Goal: Register for event/course

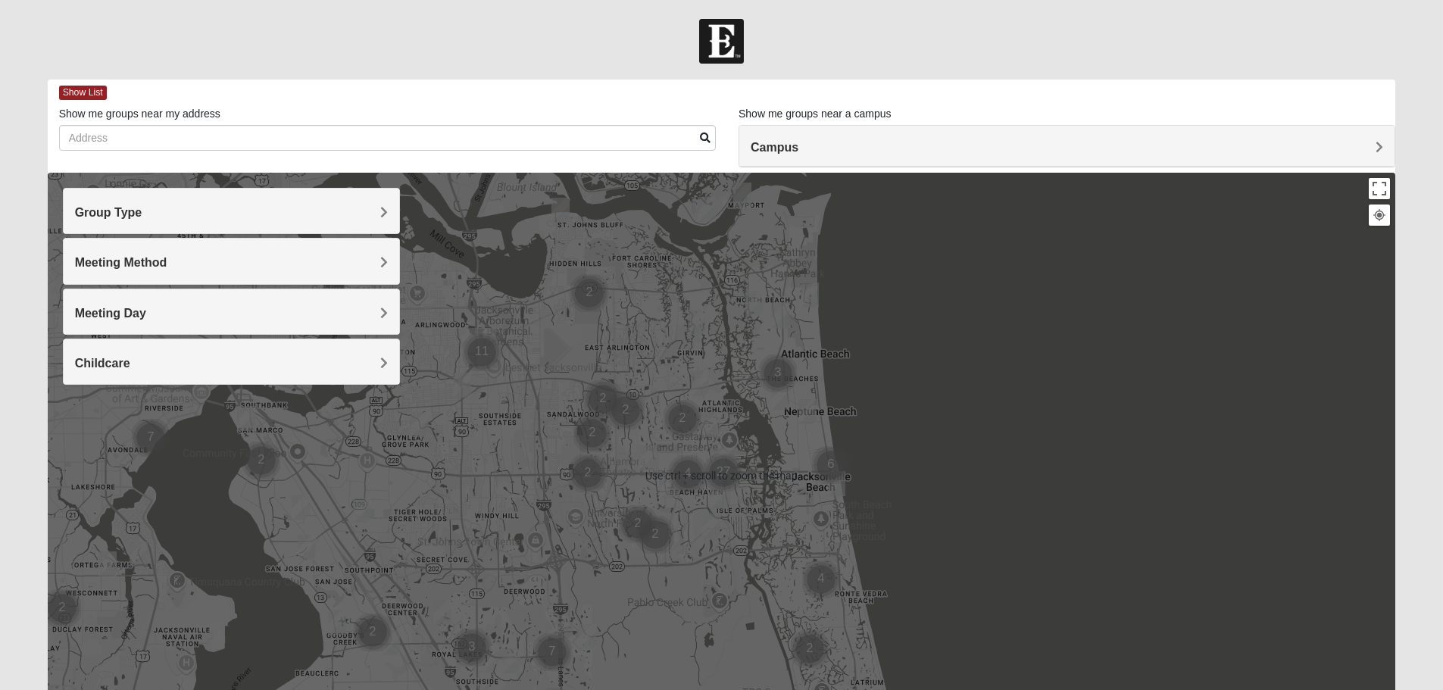
click at [764, 346] on div at bounding box center [722, 476] width 1348 height 606
click at [291, 218] on h4 "Group Type" at bounding box center [231, 212] width 313 height 14
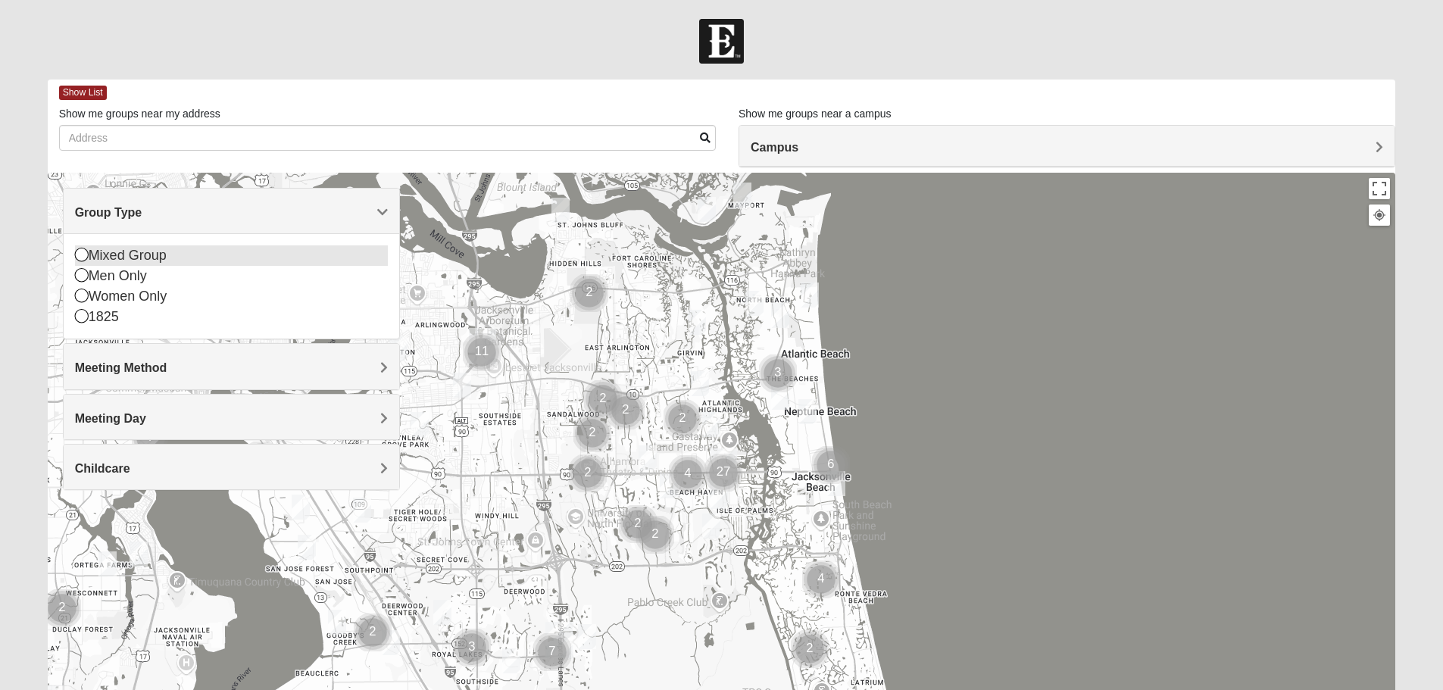
click at [137, 255] on div "Mixed Group" at bounding box center [231, 255] width 313 height 20
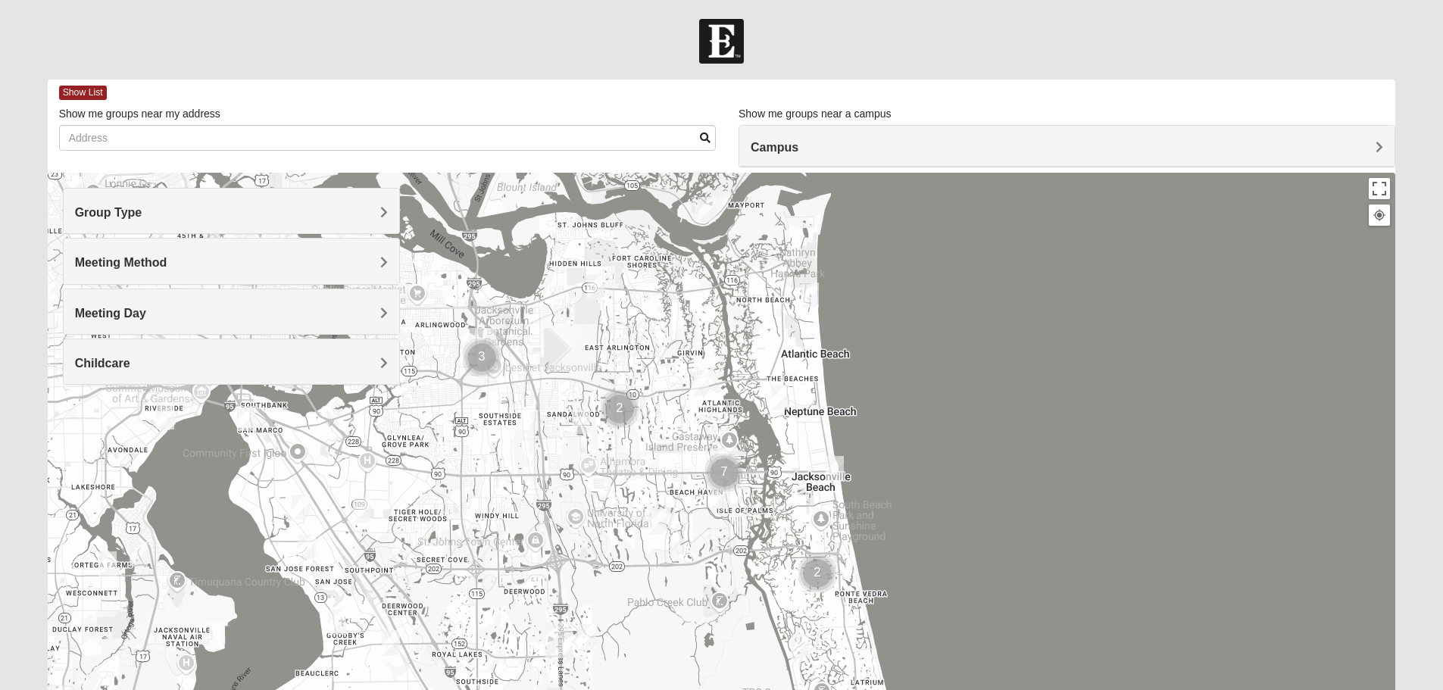
click at [239, 260] on h4 "Meeting Method" at bounding box center [231, 262] width 313 height 14
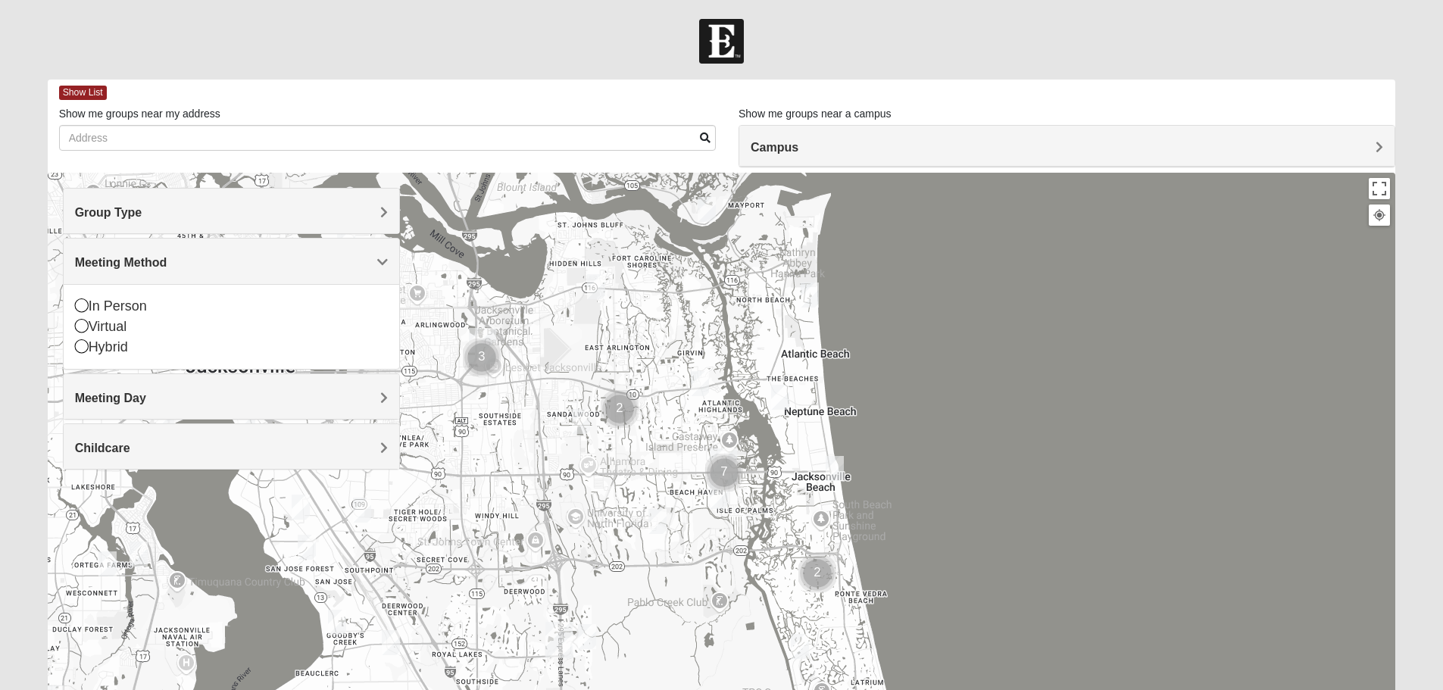
click at [199, 270] on div "Meeting Method" at bounding box center [232, 261] width 336 height 45
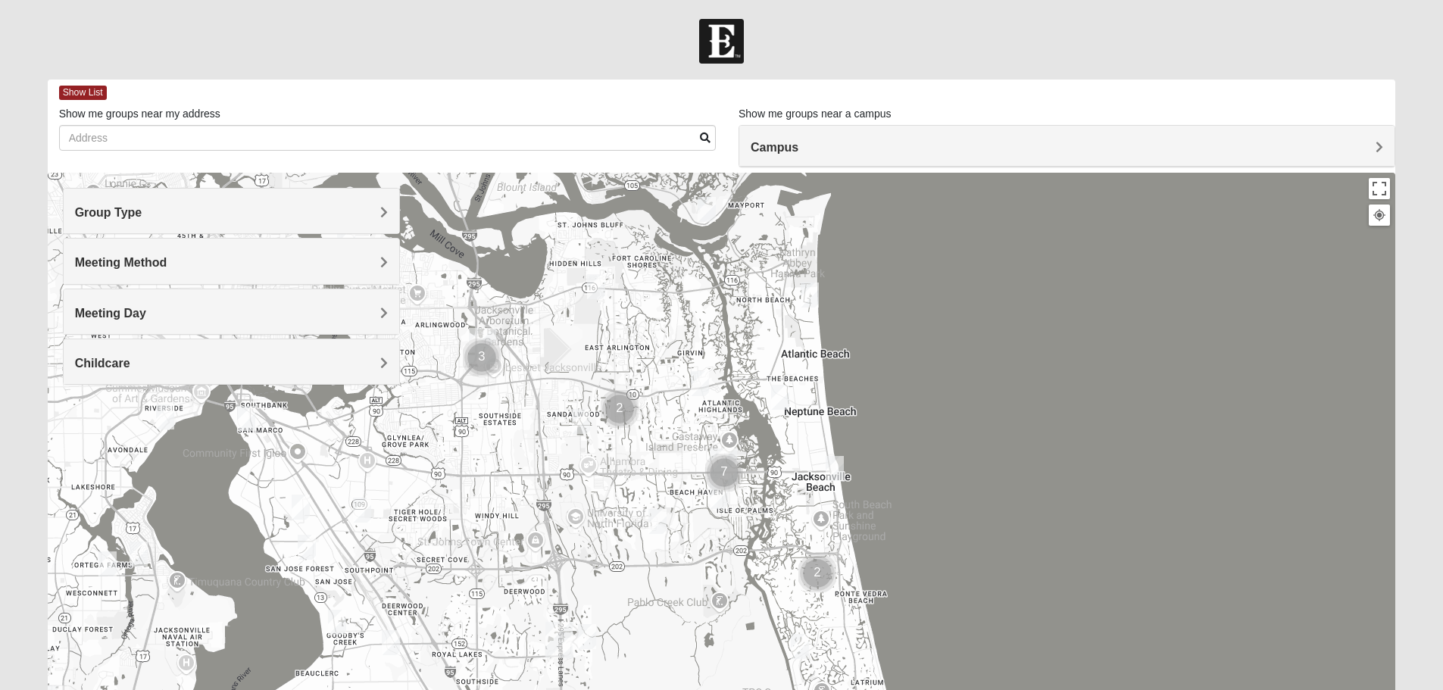
click at [176, 315] on h4 "Meeting Day" at bounding box center [231, 313] width 313 height 14
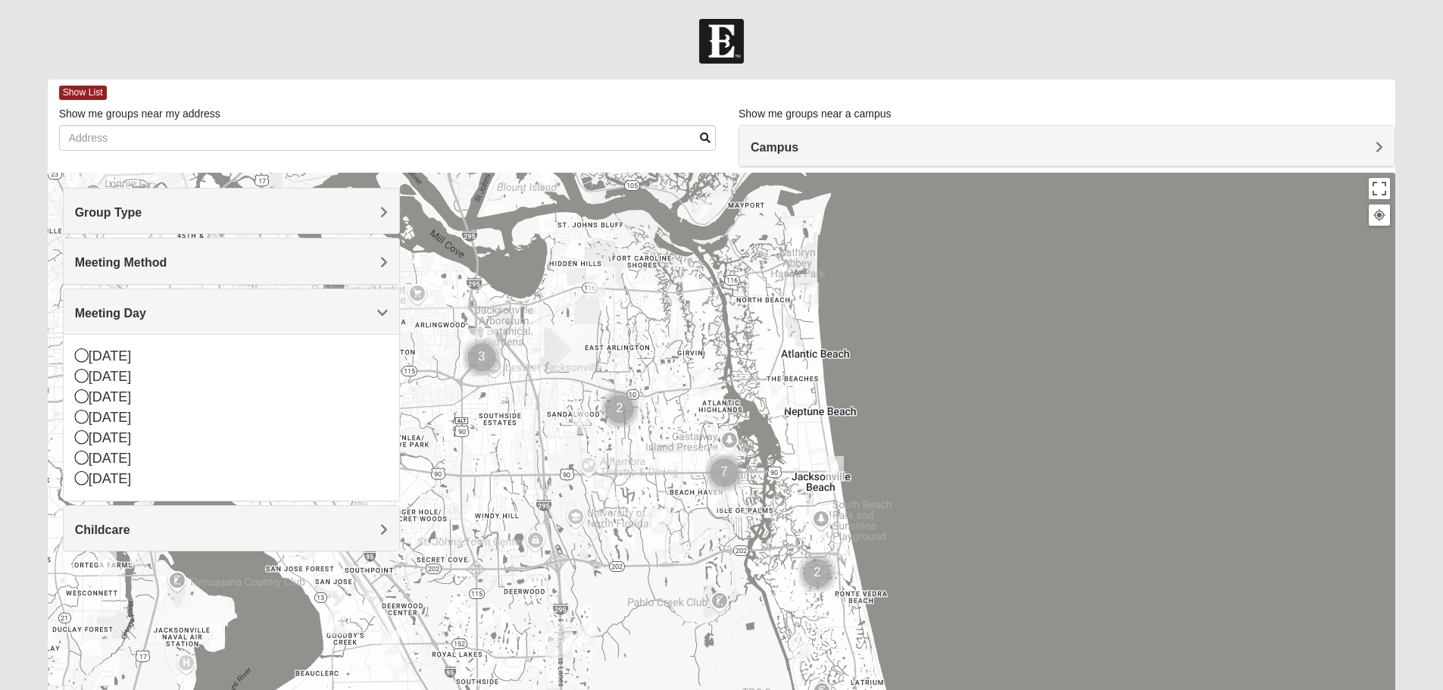
click at [176, 315] on h4 "Meeting Day" at bounding box center [231, 313] width 313 height 14
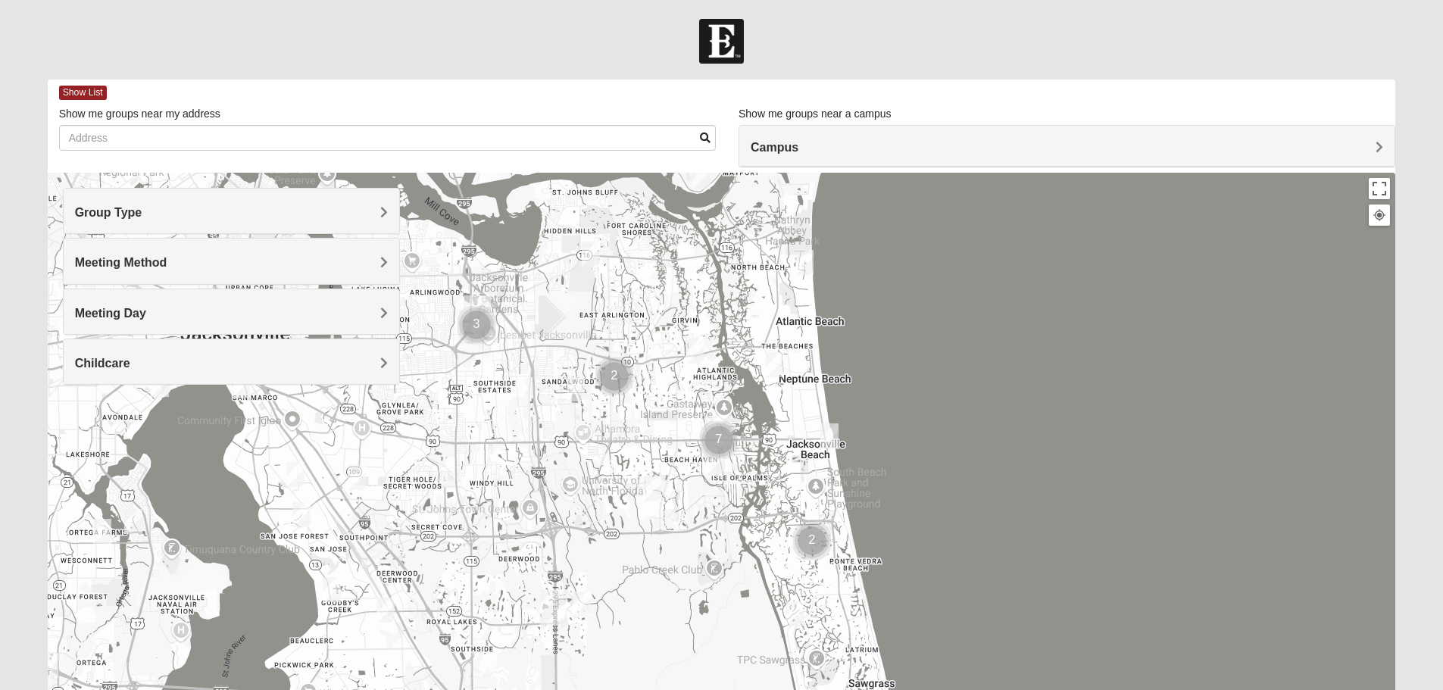
drag, startPoint x: 824, startPoint y: 442, endPoint x: 817, endPoint y: 404, distance: 38.5
click at [817, 404] on div at bounding box center [722, 476] width 1348 height 606
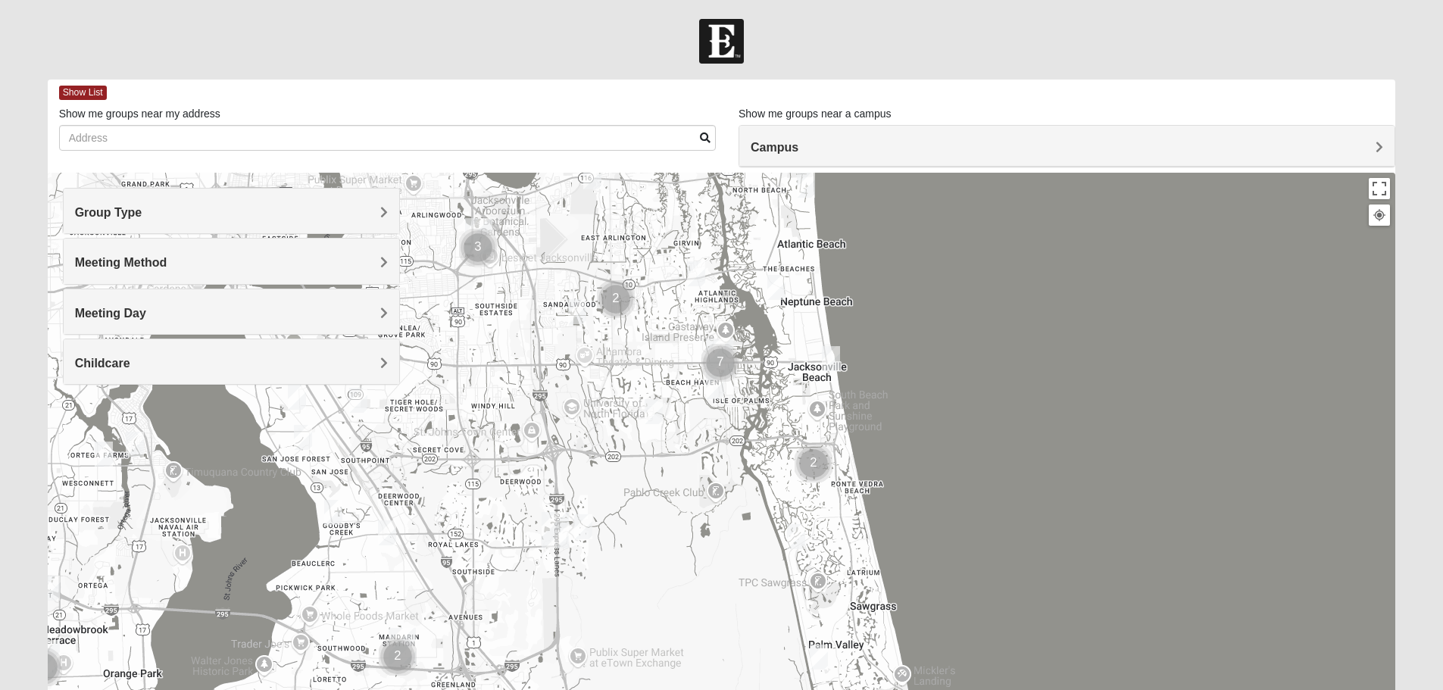
drag, startPoint x: 816, startPoint y: 404, endPoint x: 819, endPoint y: 311, distance: 93.2
click at [819, 311] on div at bounding box center [722, 476] width 1348 height 606
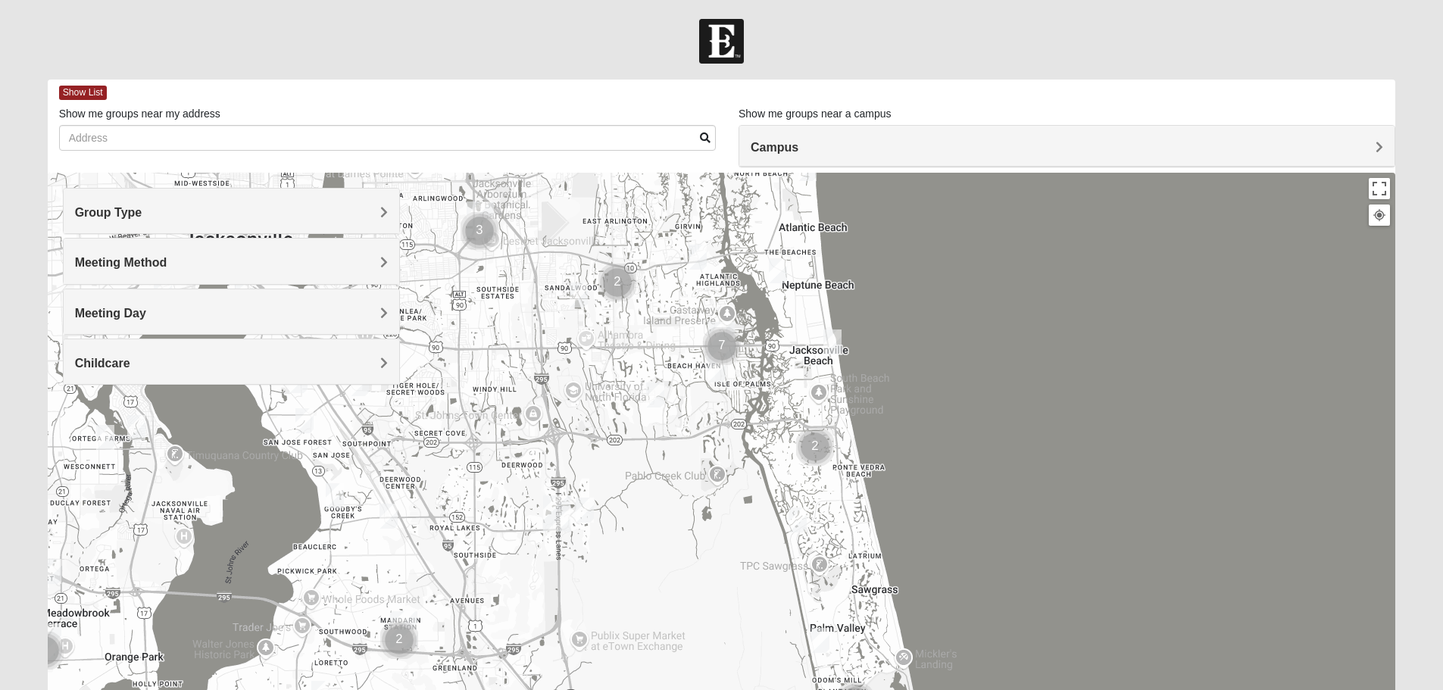
click at [776, 265] on img "Mixed Carter 32266" at bounding box center [778, 270] width 18 height 25
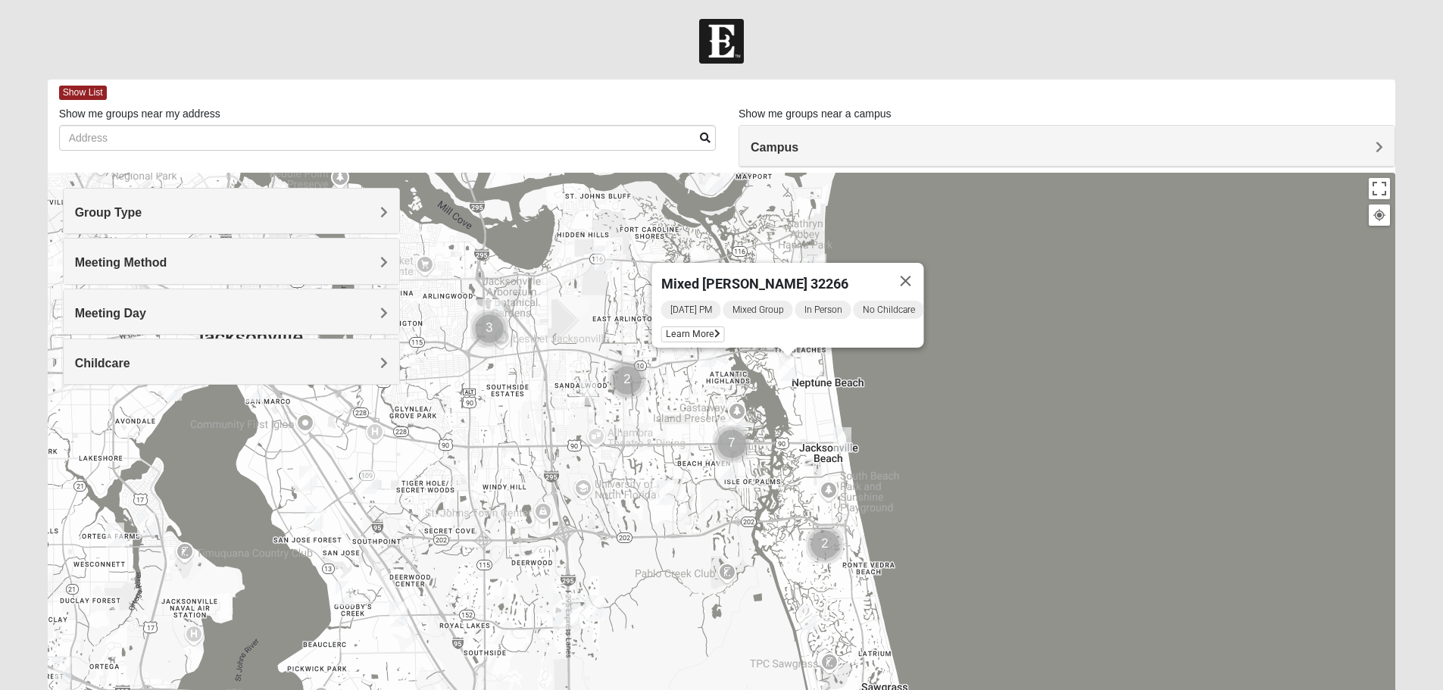
drag, startPoint x: 805, startPoint y: 408, endPoint x: 817, endPoint y: 450, distance: 43.2
click at [817, 450] on div "Mixed [PERSON_NAME] 32266 [DATE] PM Mixed Group In Person No Childcare Learn Mo…" at bounding box center [722, 476] width 1348 height 606
click at [847, 442] on img "Mixed Watkins 32250" at bounding box center [843, 441] width 18 height 25
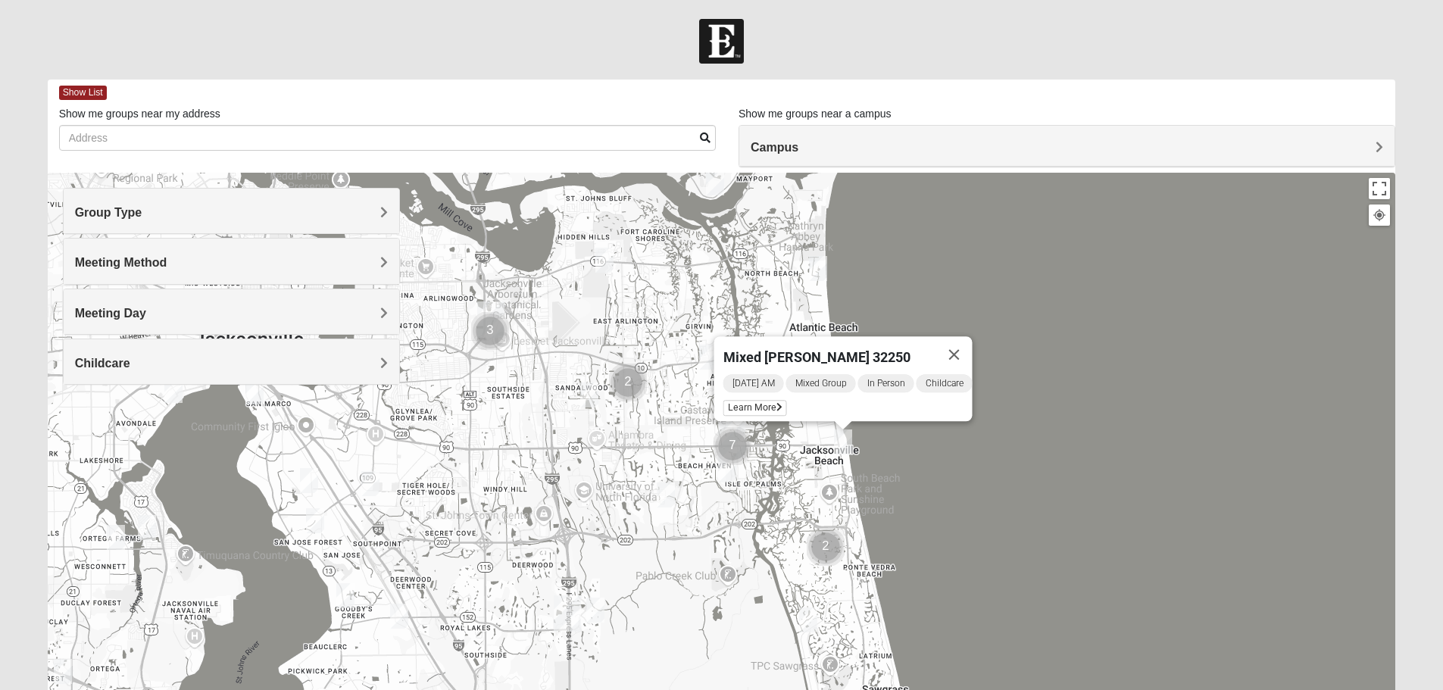
click at [826, 351] on span "Mixed [PERSON_NAME] 32250" at bounding box center [816, 357] width 187 height 16
click at [749, 404] on span "Learn More" at bounding box center [755, 408] width 64 height 16
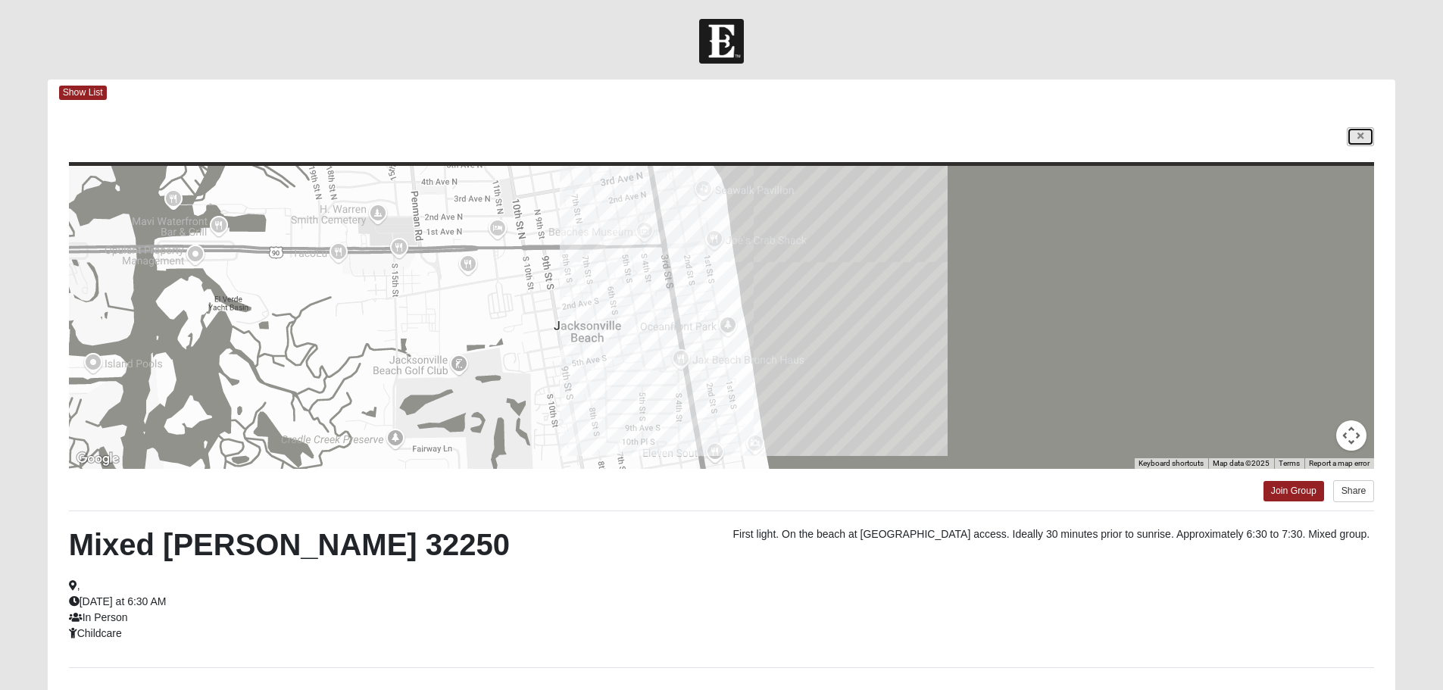
click at [1363, 131] on link at bounding box center [1360, 136] width 27 height 19
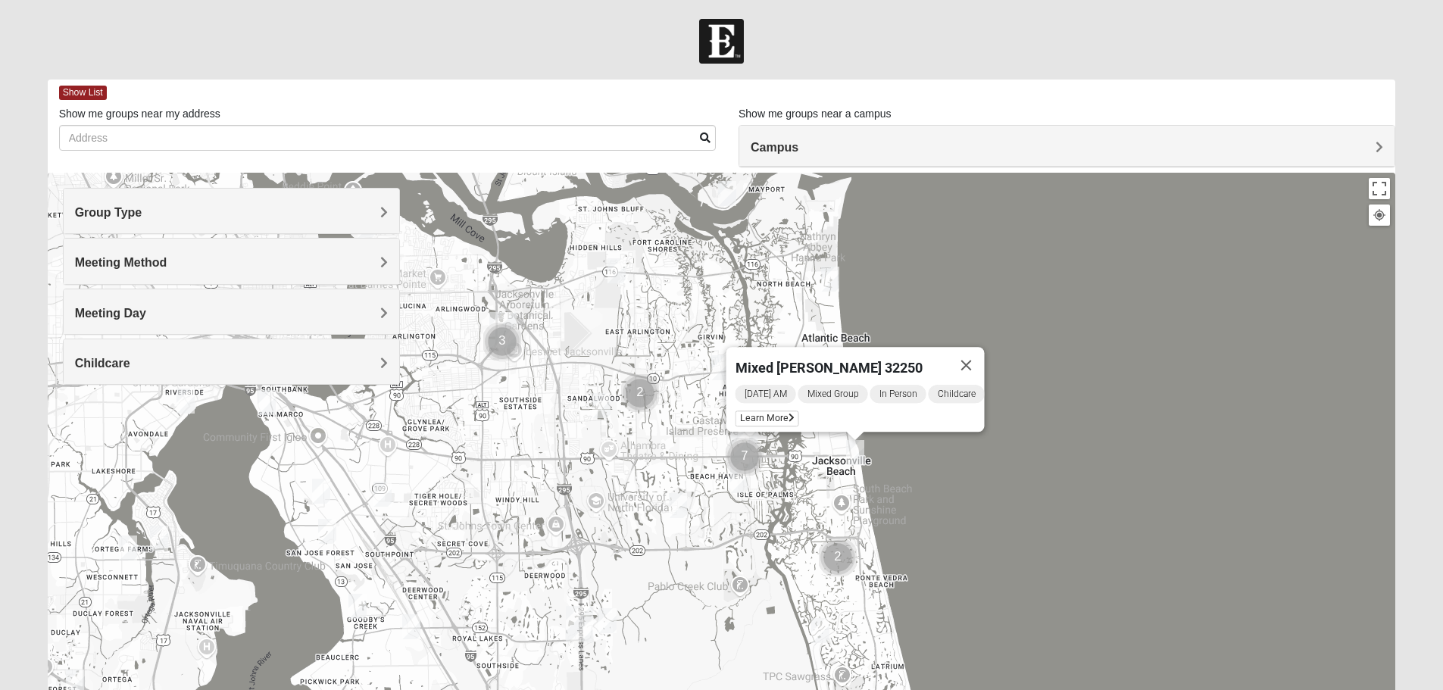
drag, startPoint x: 805, startPoint y: 471, endPoint x: 818, endPoint y: 484, distance: 18.2
click at [818, 484] on div "Mixed [PERSON_NAME] 32250 [DATE] AM Mixed Group In Person Childcare Learn More" at bounding box center [722, 476] width 1348 height 606
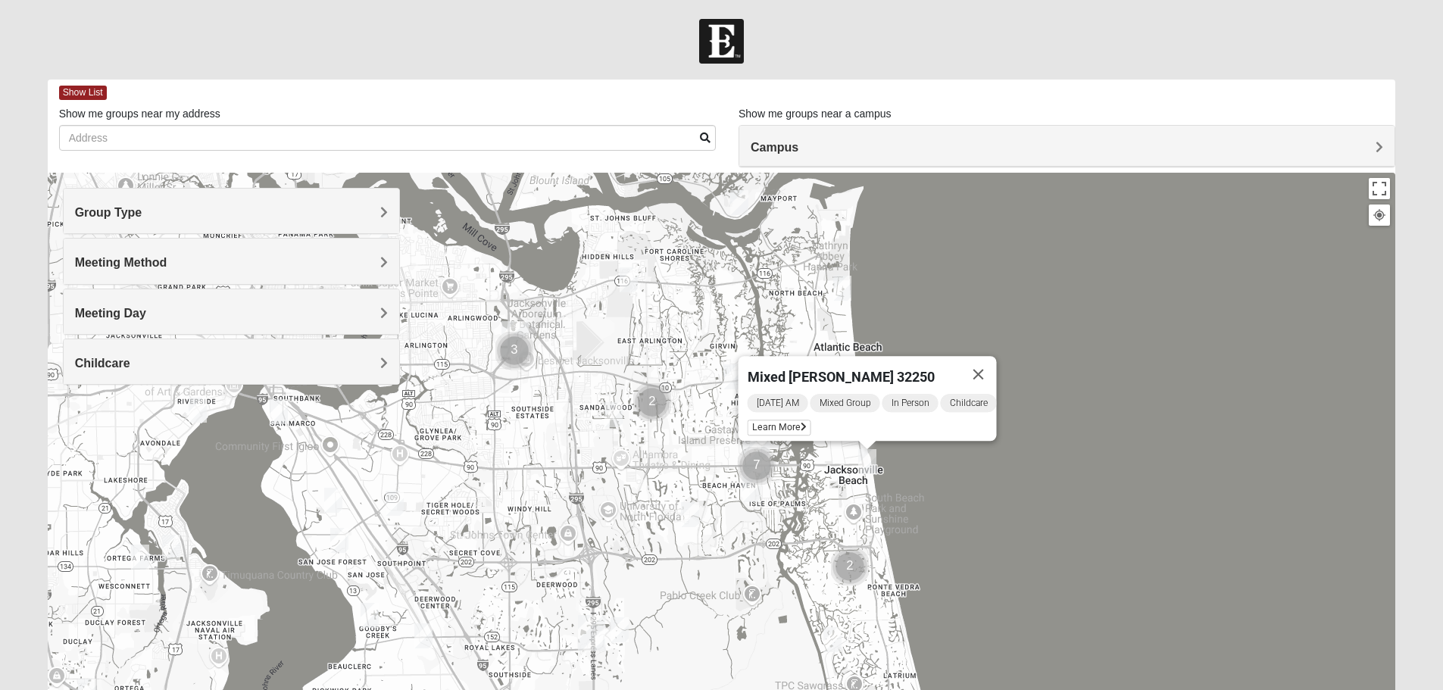
drag, startPoint x: 782, startPoint y: 478, endPoint x: 798, endPoint y: 491, distance: 20.5
click at [798, 491] on div "Mixed [PERSON_NAME] 32250 [DATE] AM Mixed Group In Person Childcare Learn More" at bounding box center [722, 476] width 1348 height 606
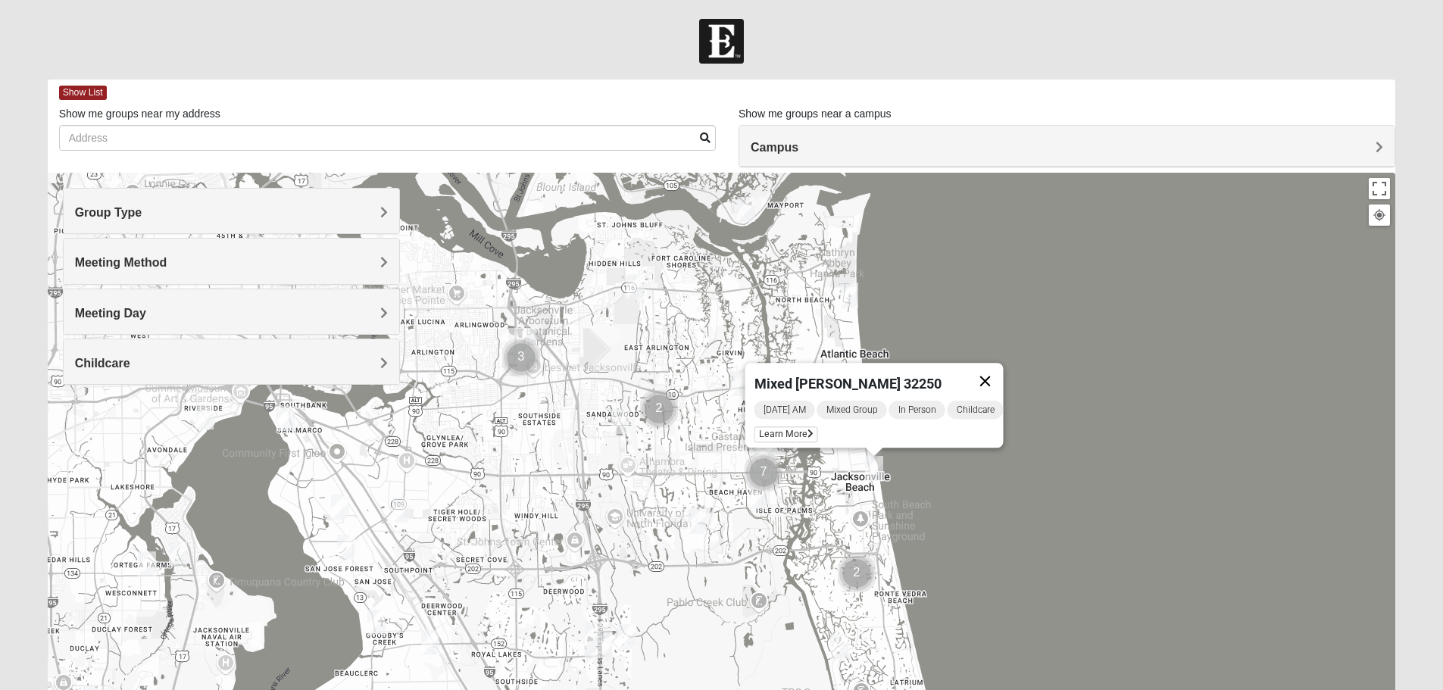
click at [1000, 376] on button "Close" at bounding box center [985, 381] width 36 height 36
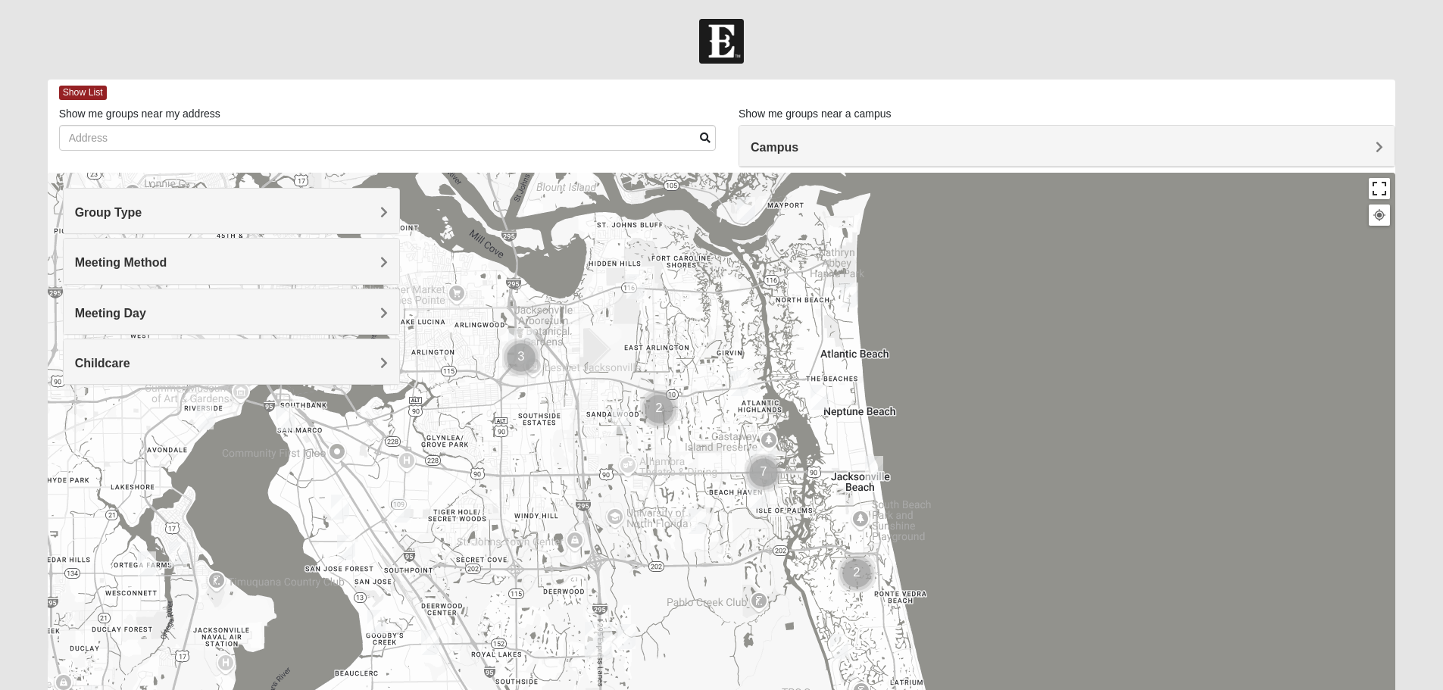
click at [1382, 184] on button "Toggle fullscreen view" at bounding box center [1379, 188] width 21 height 21
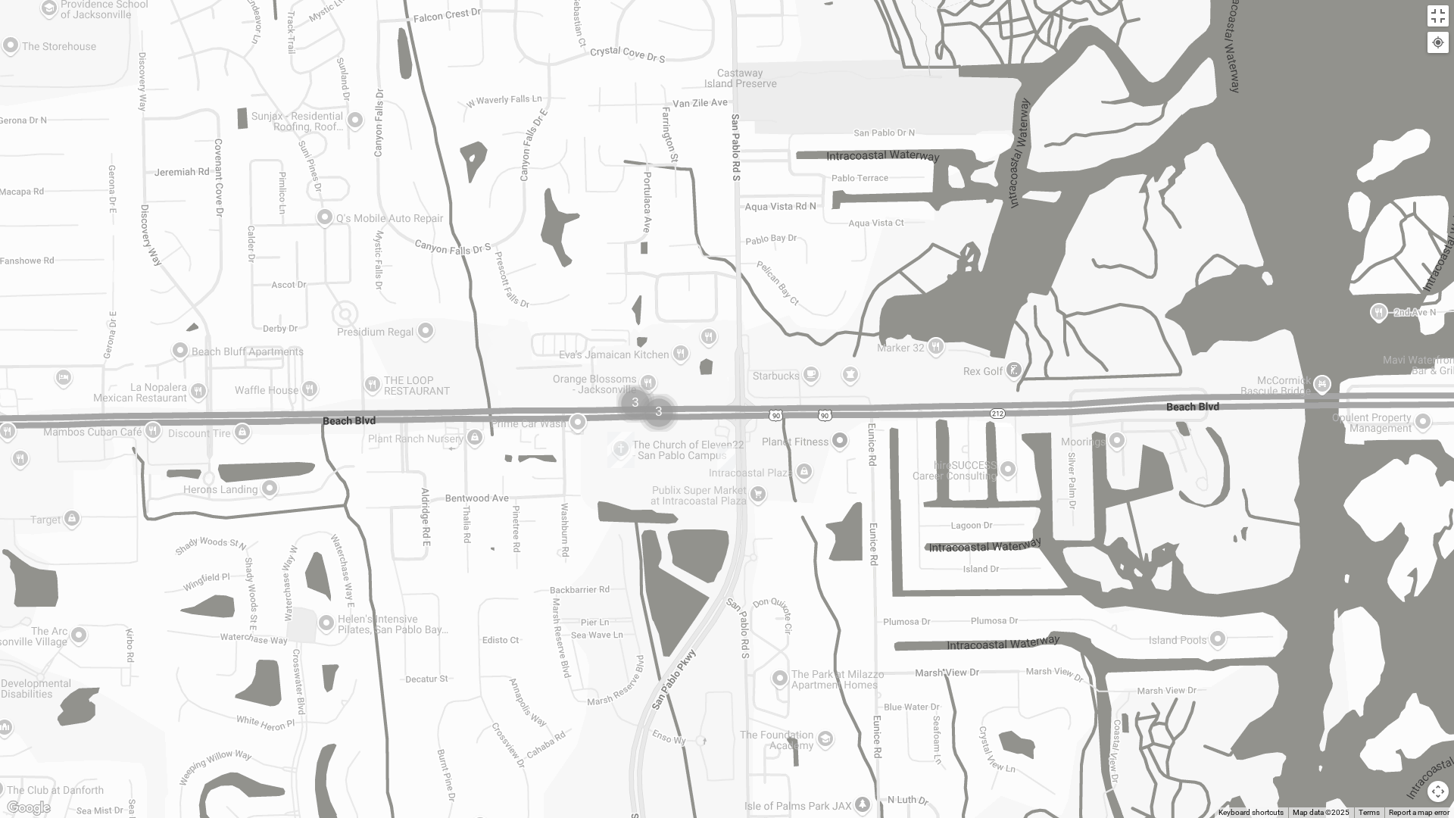
click at [663, 407] on img "Cluster of 3 groups" at bounding box center [659, 413] width 38 height 38
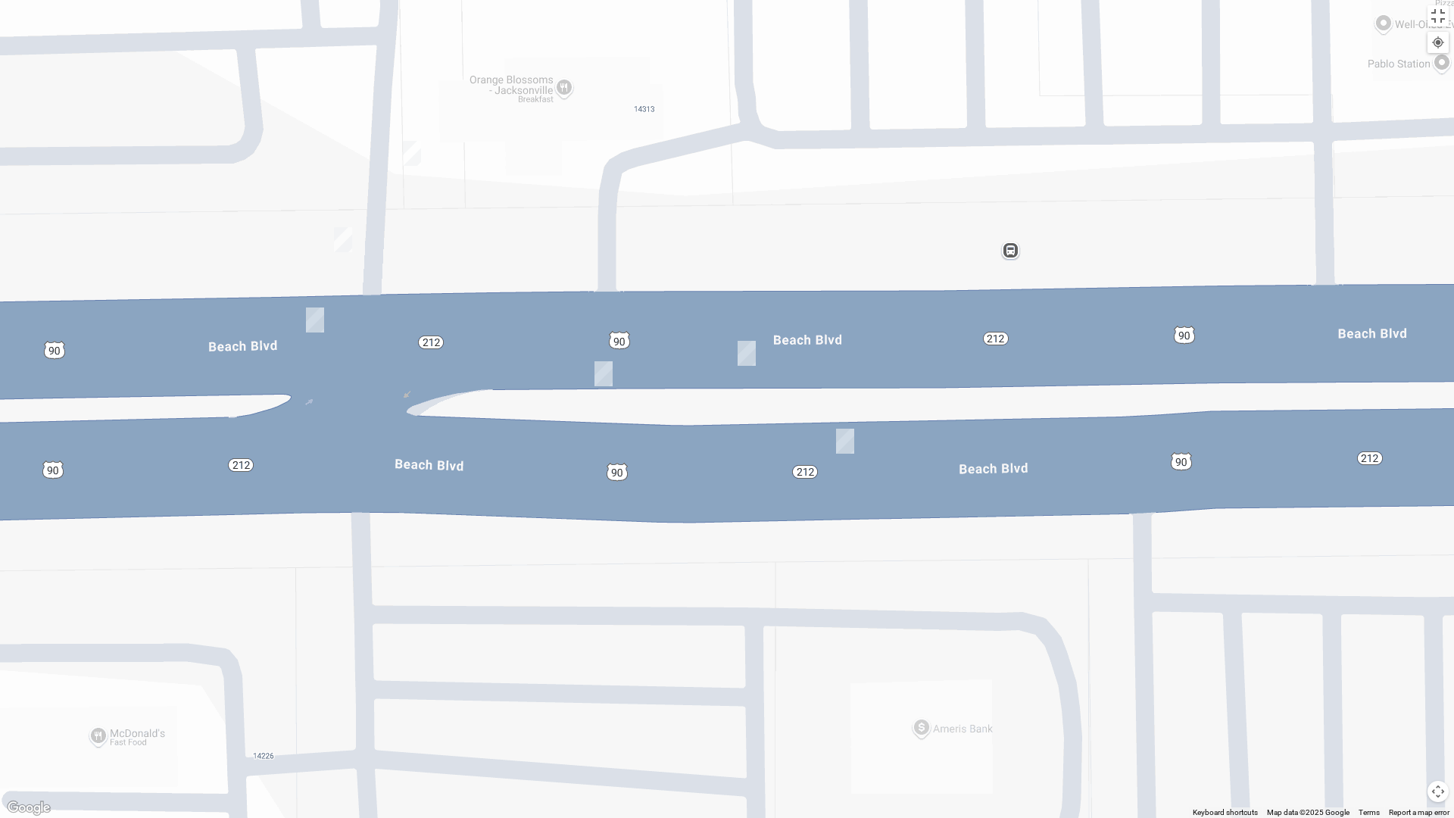
click at [598, 380] on img "On Campus Mixed Salazar 32250" at bounding box center [604, 373] width 18 height 25
click at [609, 375] on img "On Campus Mixed Salazar 32250" at bounding box center [605, 373] width 18 height 25
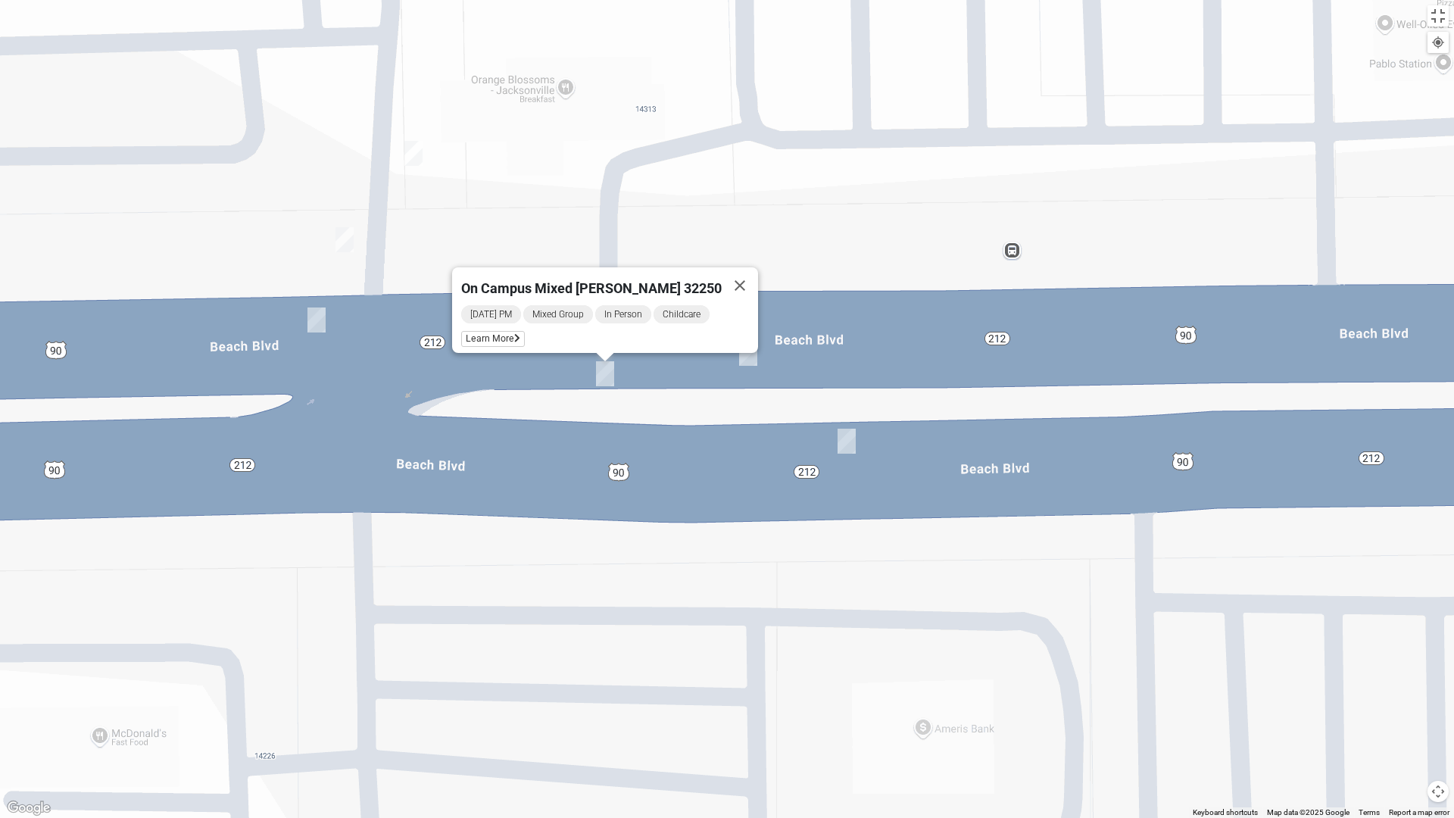
click at [742, 351] on img "On Campus Mixed Vito 32233" at bounding box center [748, 353] width 18 height 25
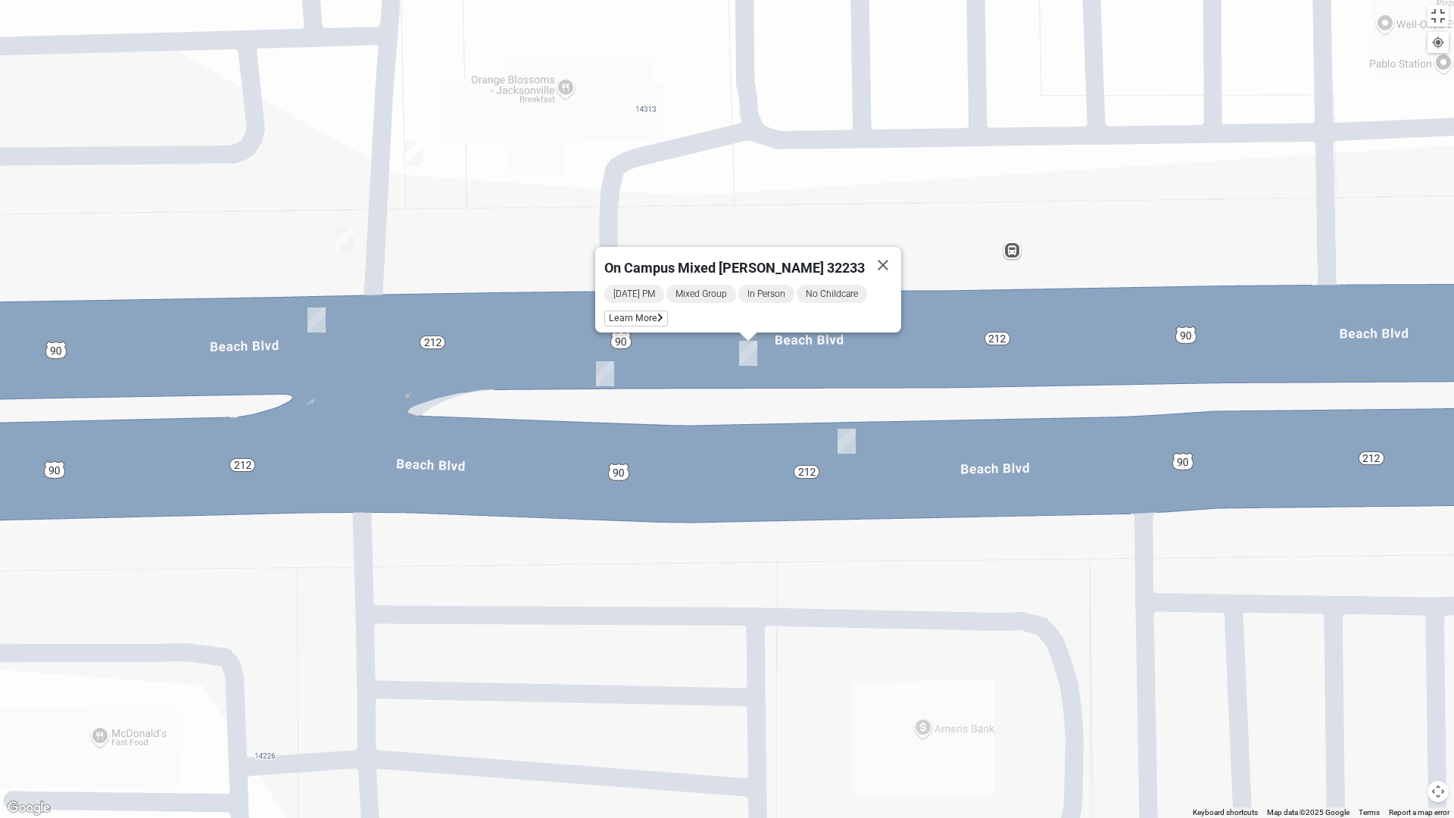
click at [846, 438] on img "On Campus Mixed Salas 32250" at bounding box center [847, 441] width 18 height 25
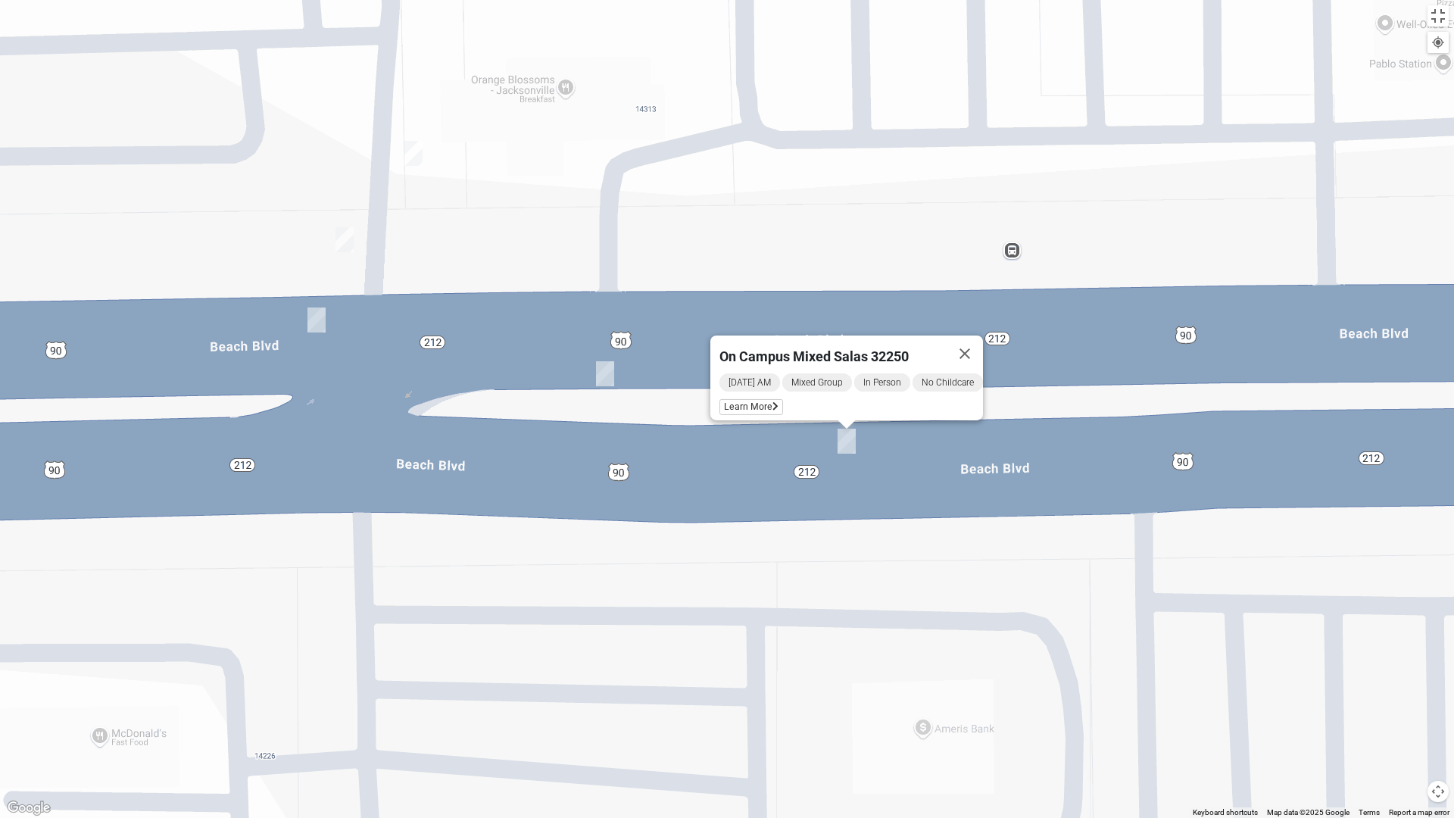
click at [413, 163] on img "On Campus Mixed Long 32250" at bounding box center [413, 153] width 18 height 25
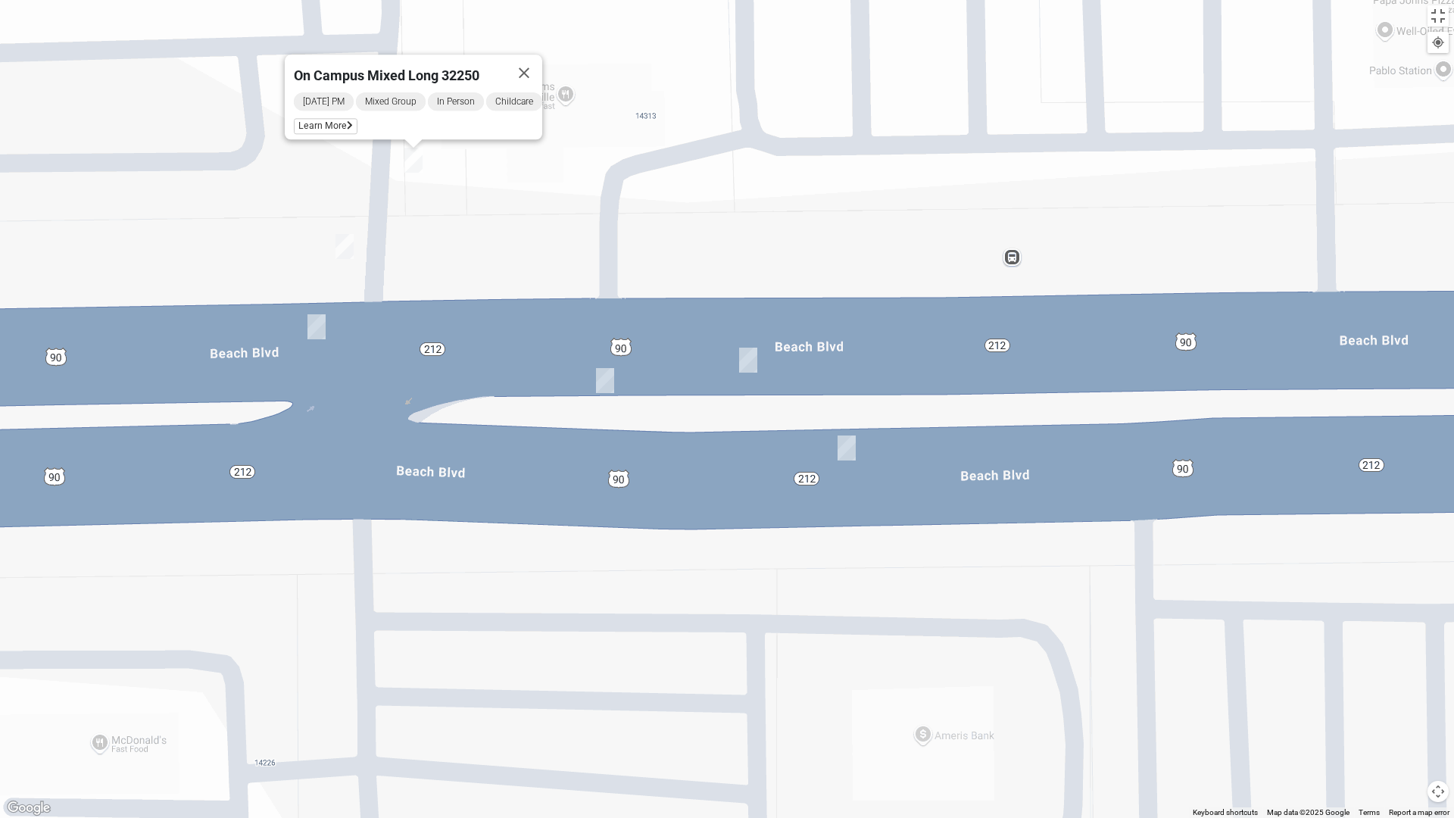
click at [351, 248] on img "On Campus Mixed Simpson 32250" at bounding box center [345, 246] width 18 height 25
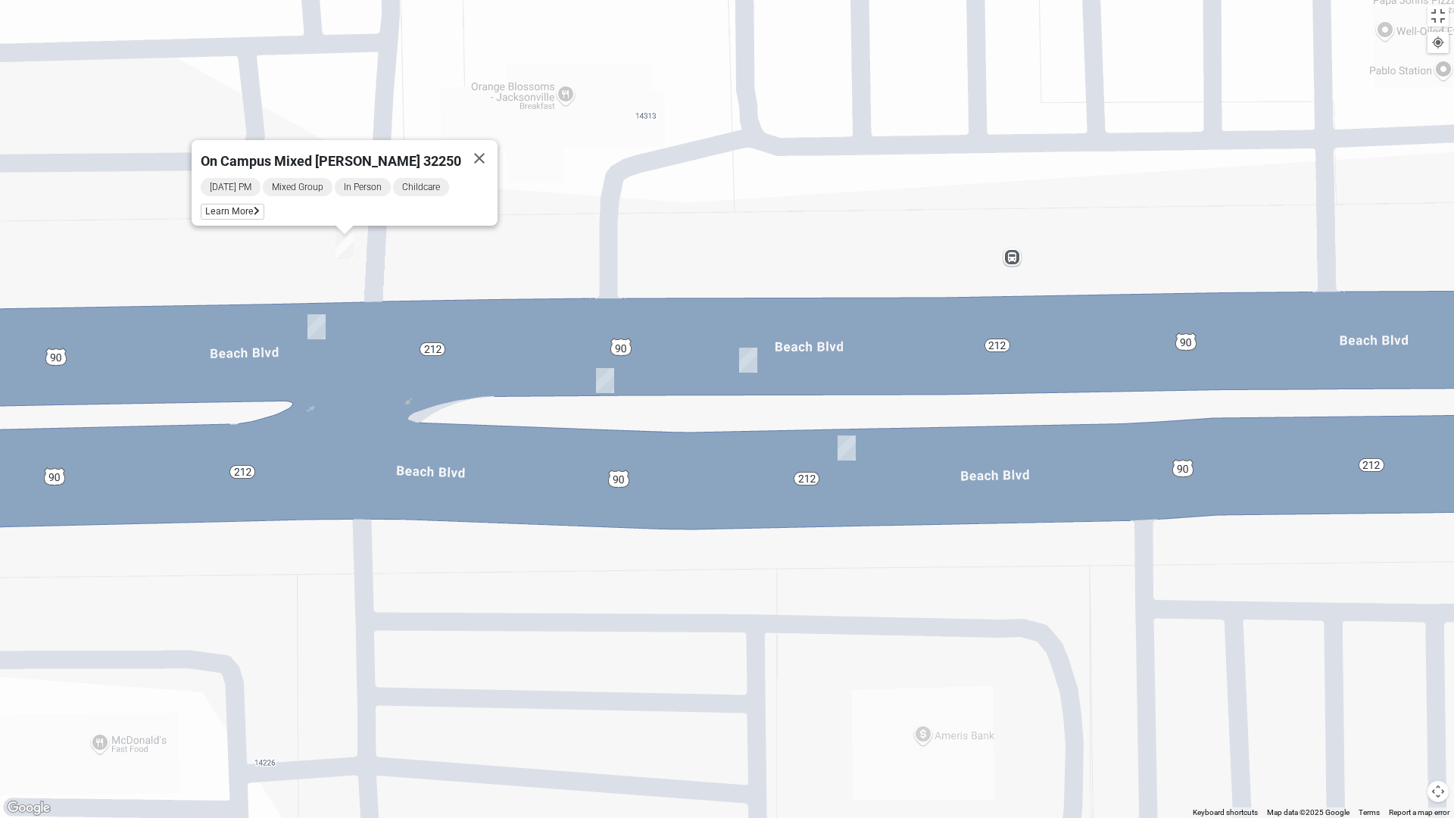
click at [314, 324] on img "On Campus Mixed Smith 32250" at bounding box center [317, 326] width 18 height 25
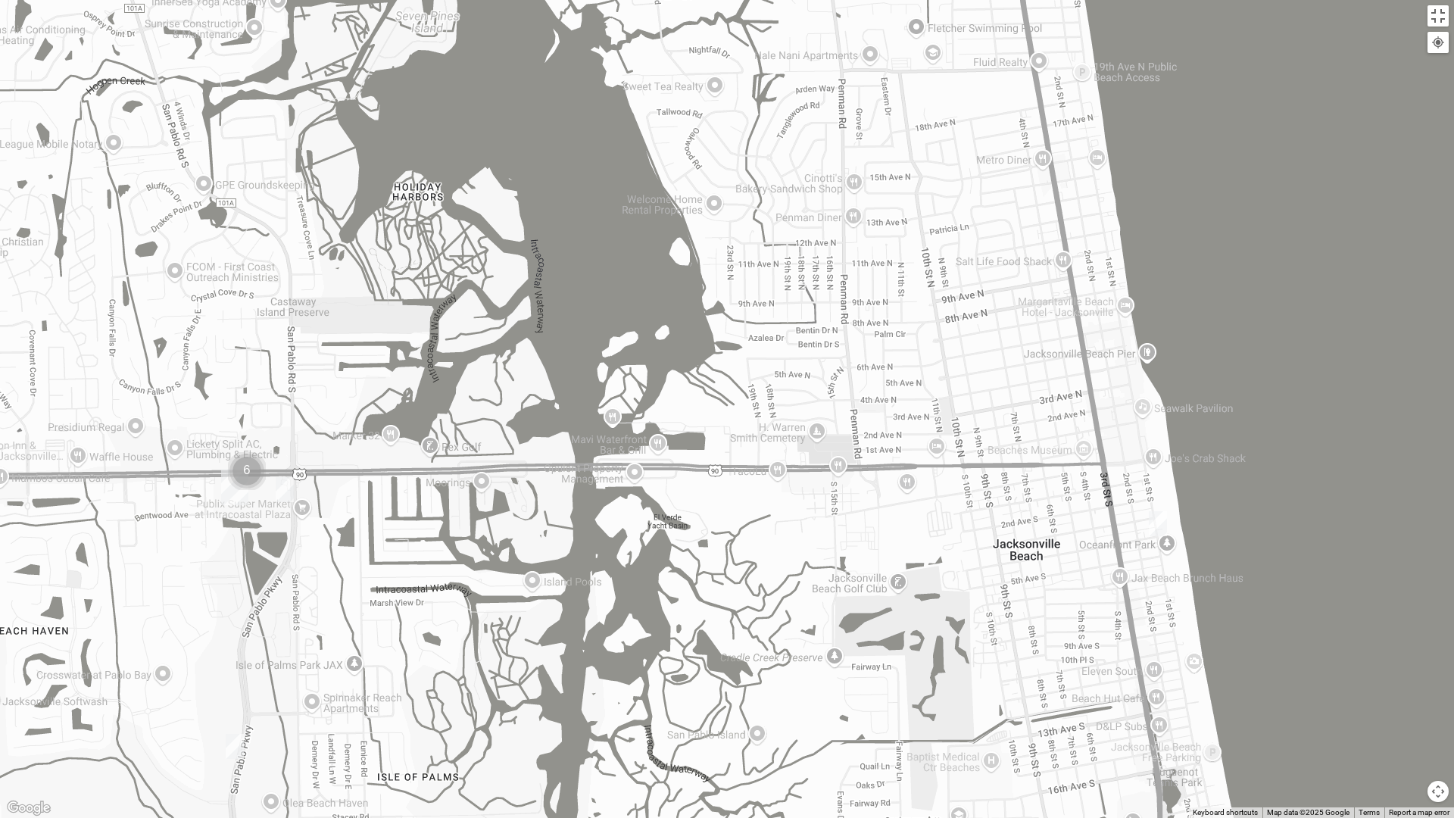
drag, startPoint x: 1167, startPoint y: 369, endPoint x: 739, endPoint y: 457, distance: 436.9
click at [739, 457] on div at bounding box center [727, 409] width 1454 height 818
click at [1163, 523] on img "Mixed Watkins 32250" at bounding box center [1158, 523] width 18 height 25
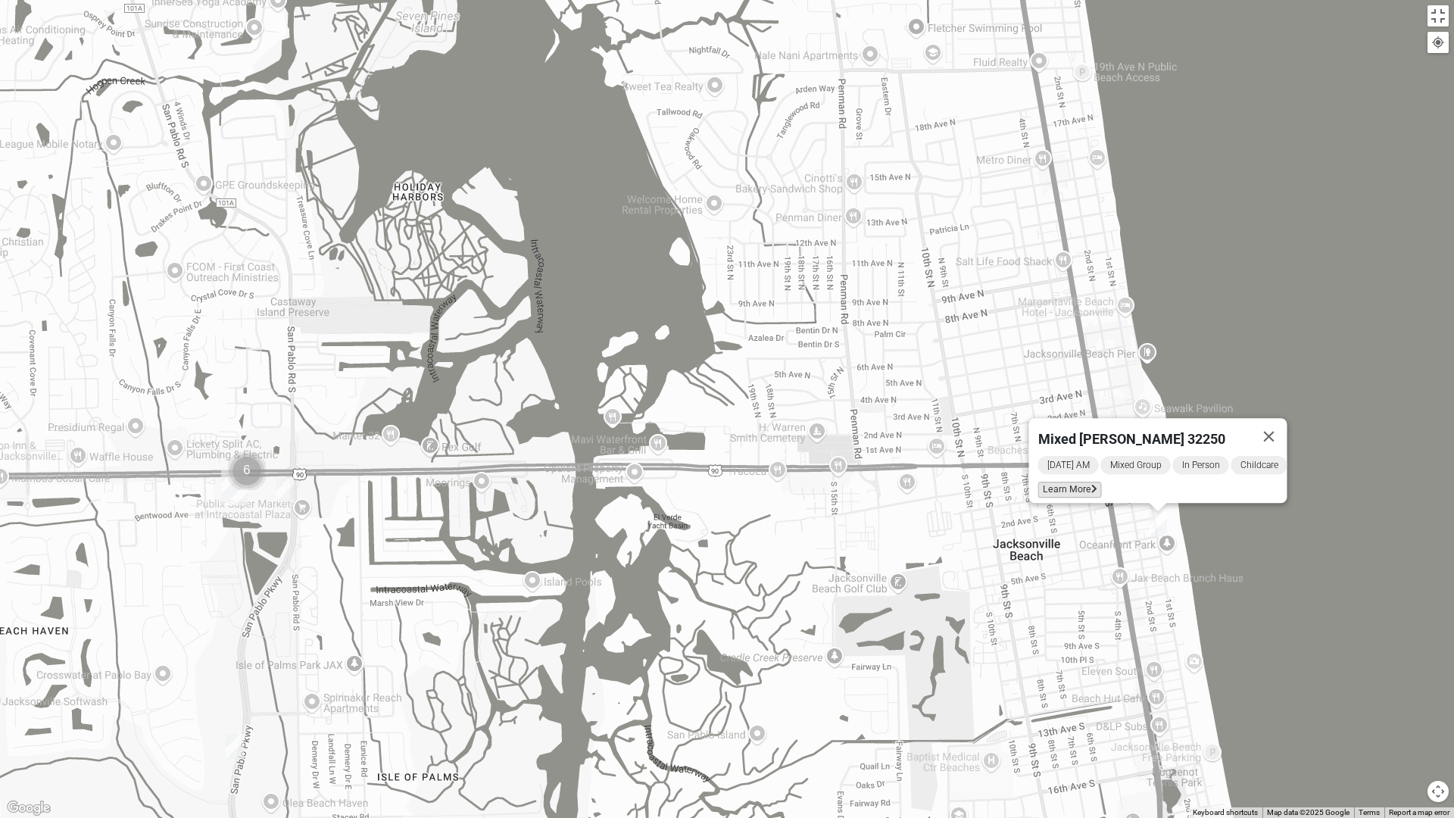
click at [1039, 482] on span "Learn More" at bounding box center [1071, 490] width 64 height 16
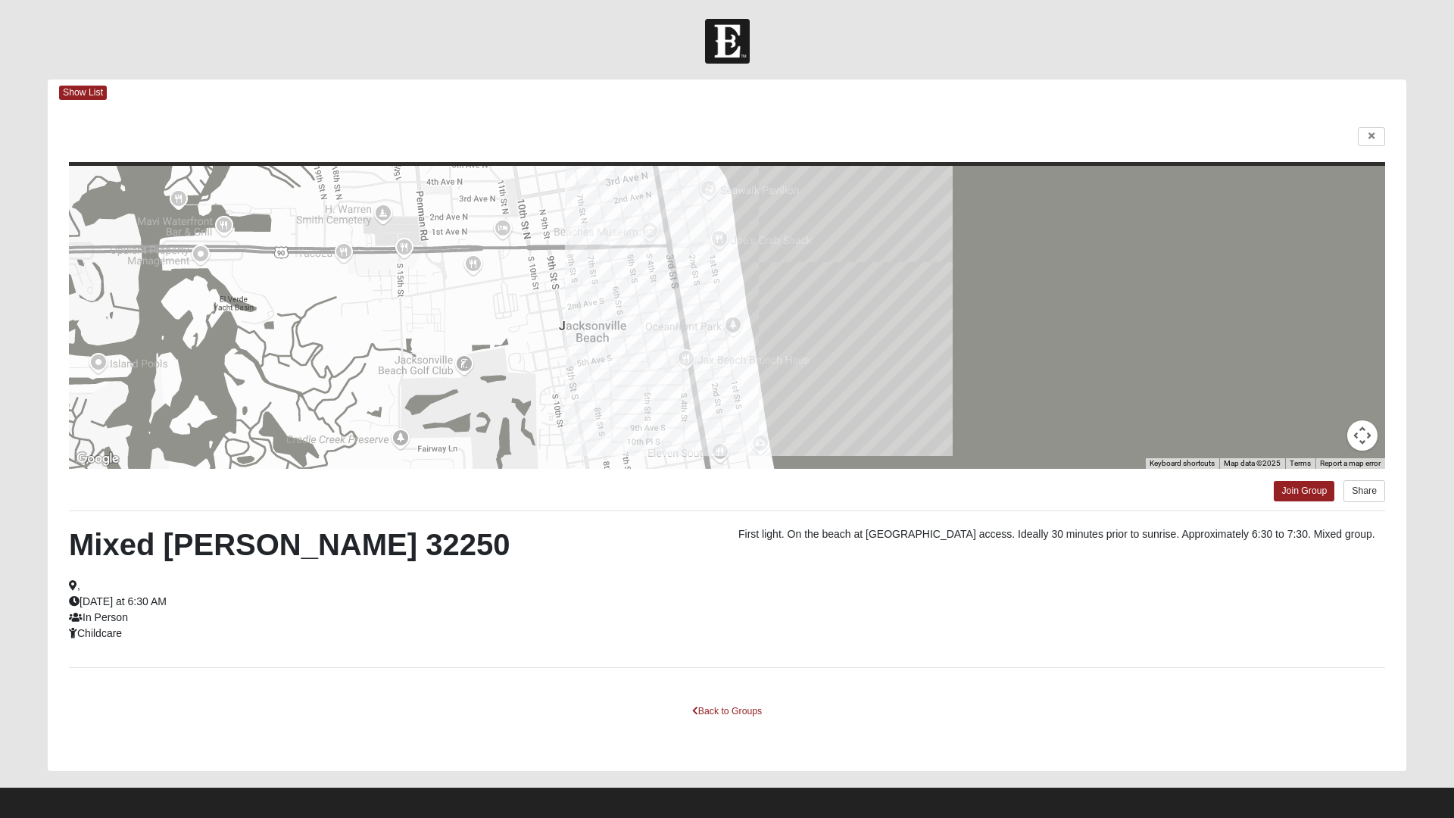
click at [1305, 495] on html "Log In Find A Group Error Show List Loading Groups" at bounding box center [727, 413] width 1454 height 826
click at [1370, 139] on html "Log In Find A Group Error Show List Loading Groups" at bounding box center [727, 413] width 1454 height 826
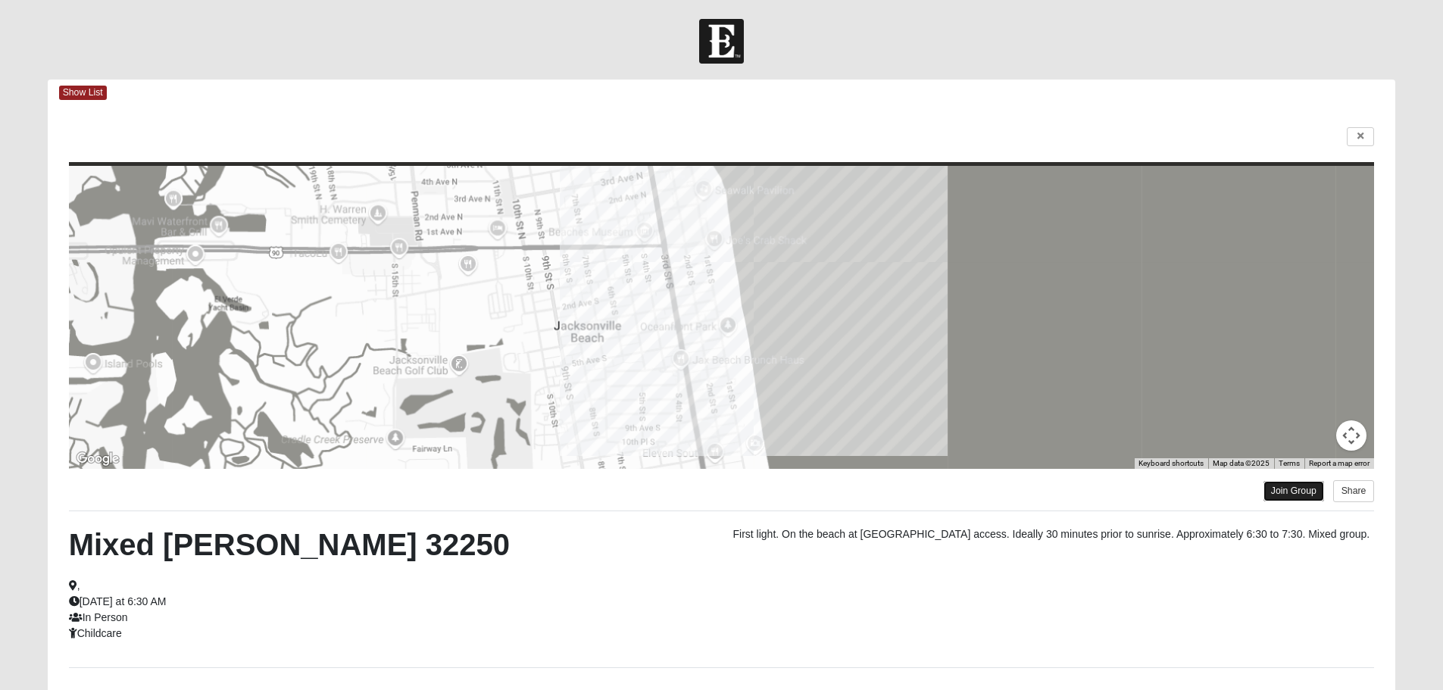
click at [1282, 494] on link "Join Group" at bounding box center [1293, 491] width 61 height 20
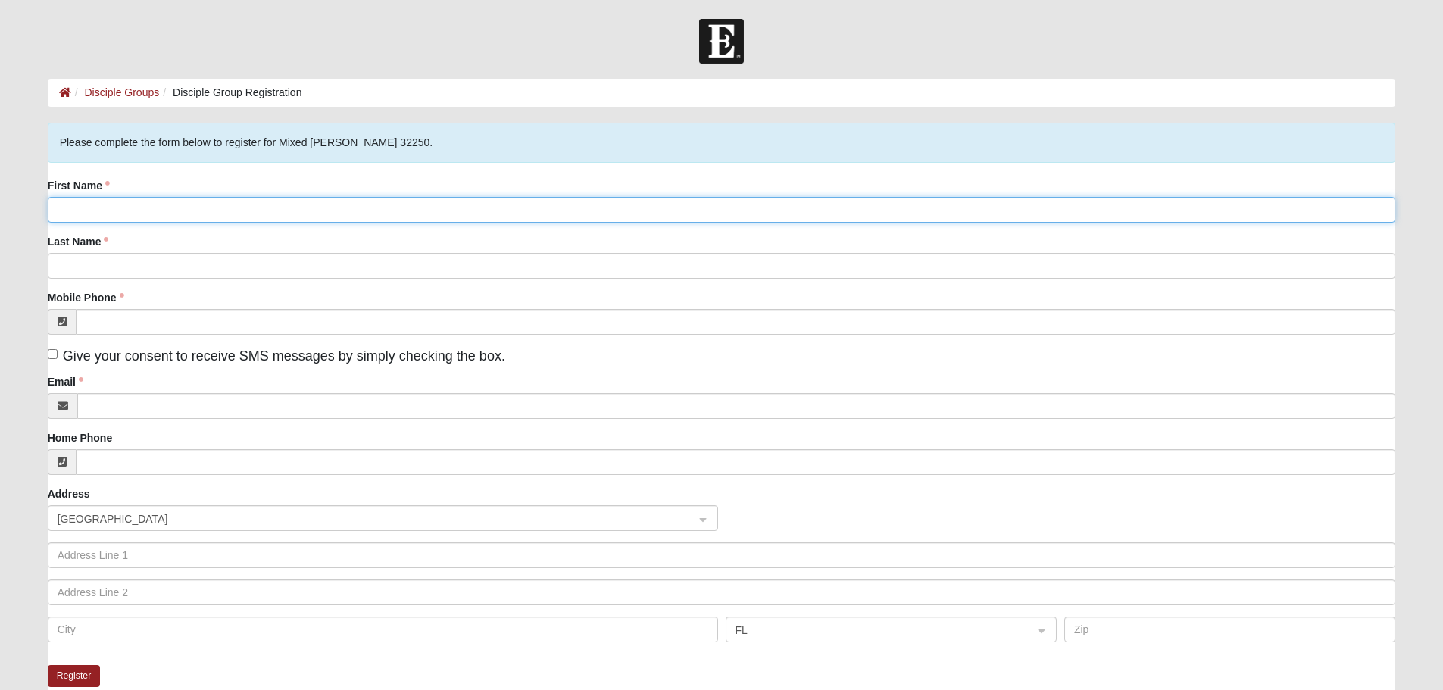
click at [216, 211] on input "First Name" at bounding box center [722, 210] width 1348 height 26
type input "Sam"
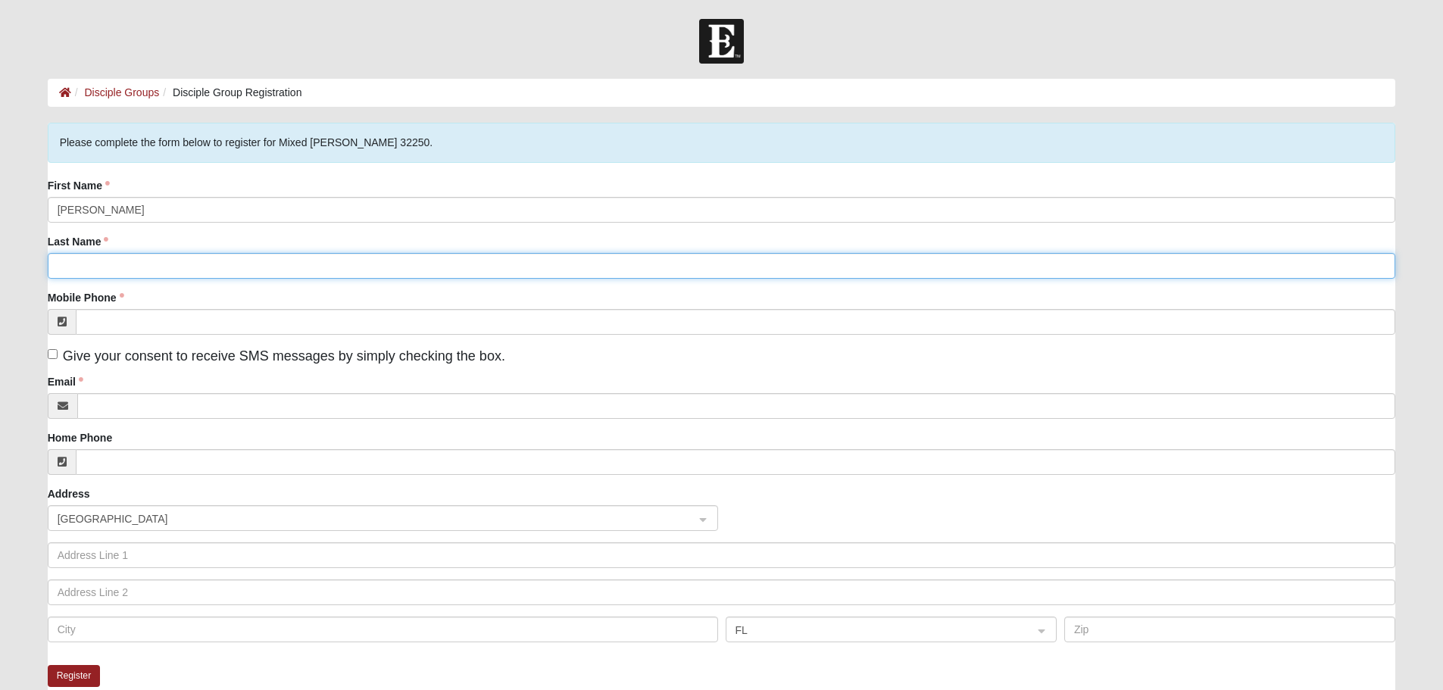
type input "Hartiens"
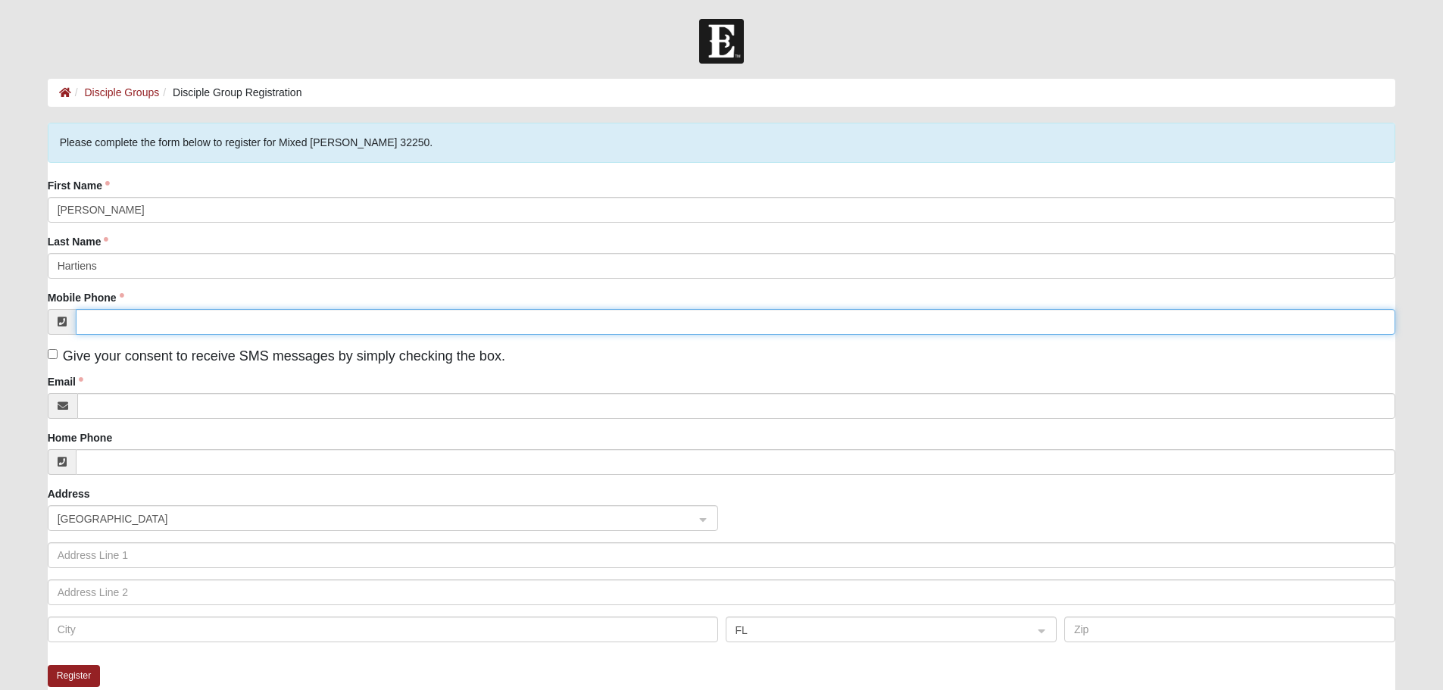
type input "(904) 612-3180"
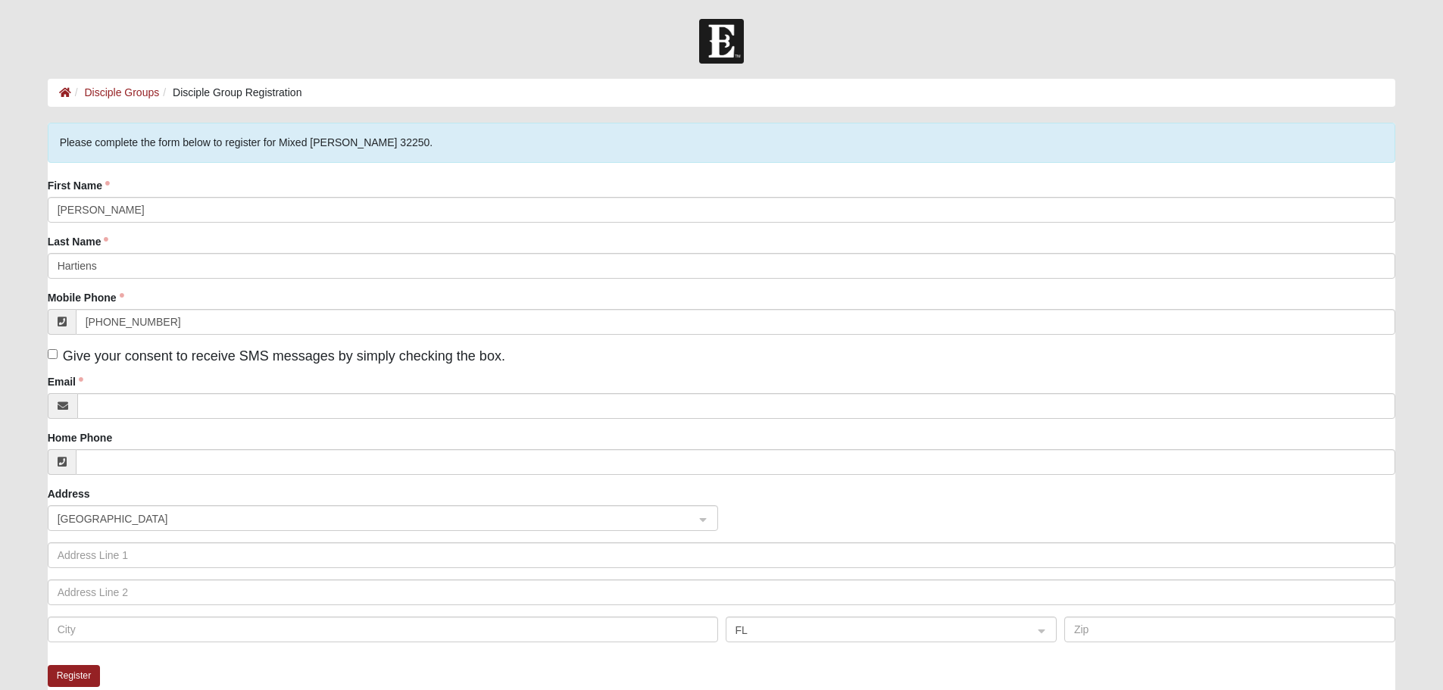
type input "2461 Bluffton Dr W"
type input "JACKSONVILLE"
type input "32224"
click at [53, 346] on label "Give your consent to receive SMS messages by simply checking the box." at bounding box center [277, 356] width 458 height 20
click at [53, 349] on input "Give your consent to receive SMS messages by simply checking the box." at bounding box center [53, 354] width 10 height 10
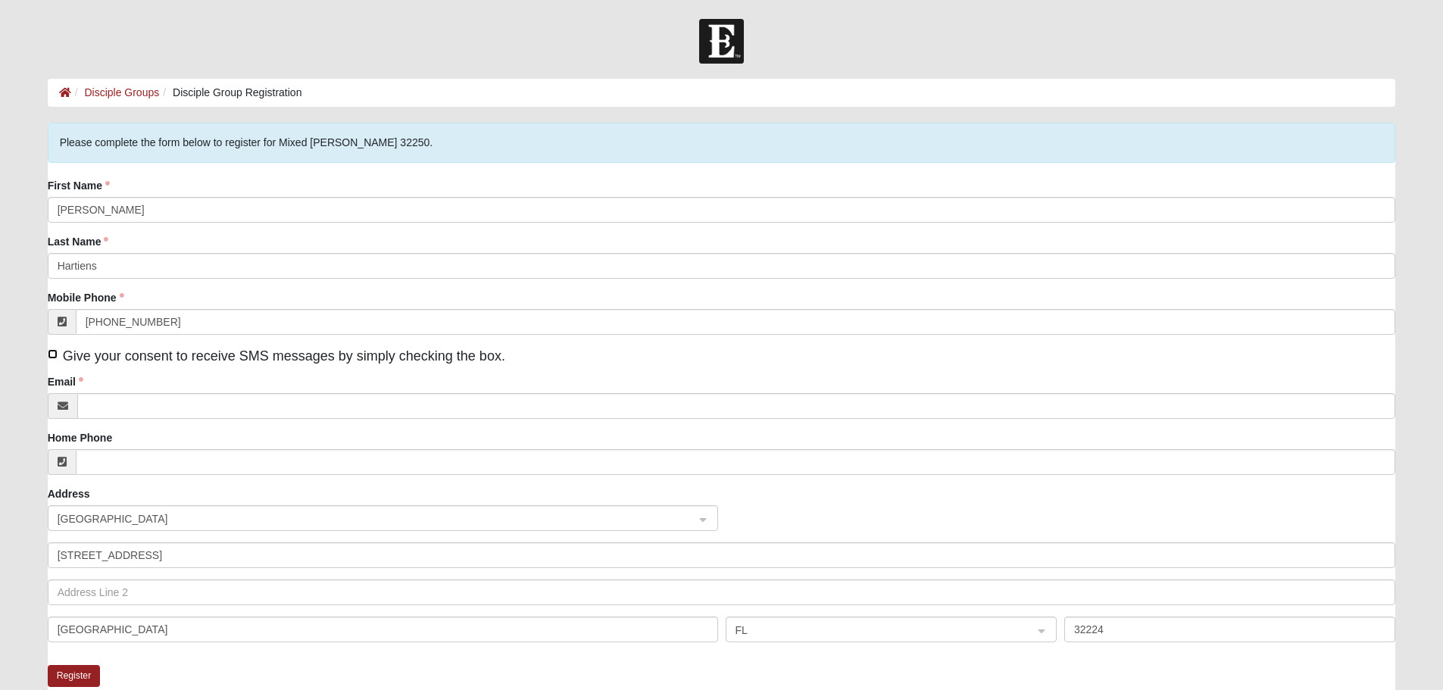
checkbox input "true"
click at [113, 419] on div "First Name Sam Last Name Hartiens Mobile Phone (904) 612-3180 Give your consent…" at bounding box center [722, 416] width 1348 height 476
click at [123, 409] on input "Email" at bounding box center [736, 406] width 1319 height 26
type input "sjhartiens@gmail.com"
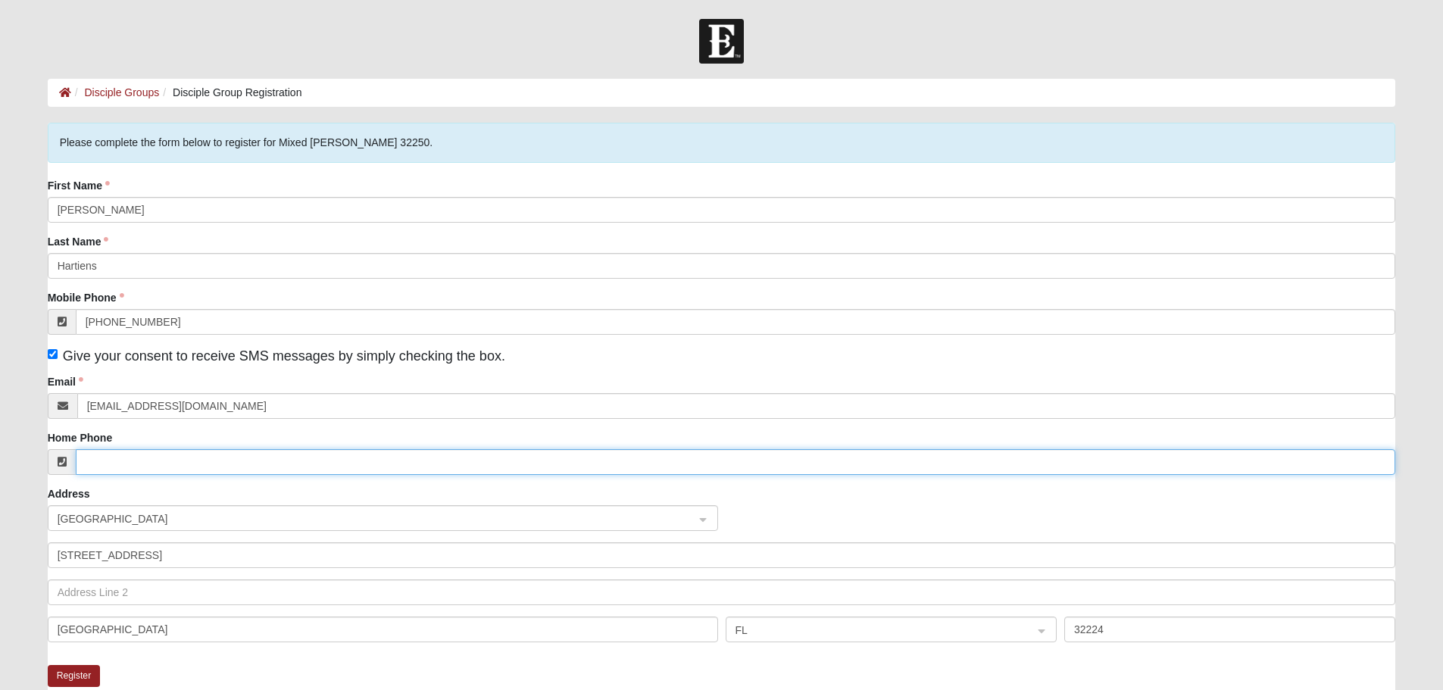
click at [173, 453] on input "Home Phone" at bounding box center [736, 462] width 1320 height 26
type input "(904) 612-3180"
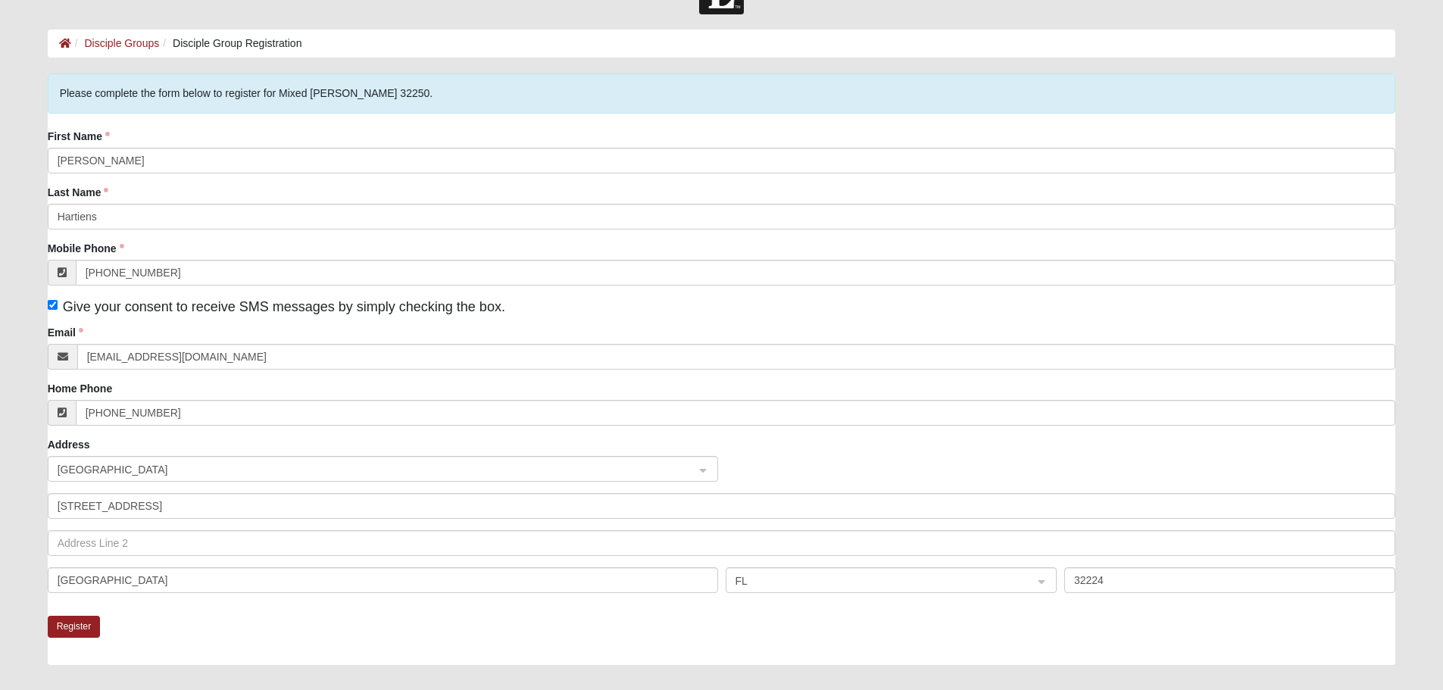
scroll to position [76, 0]
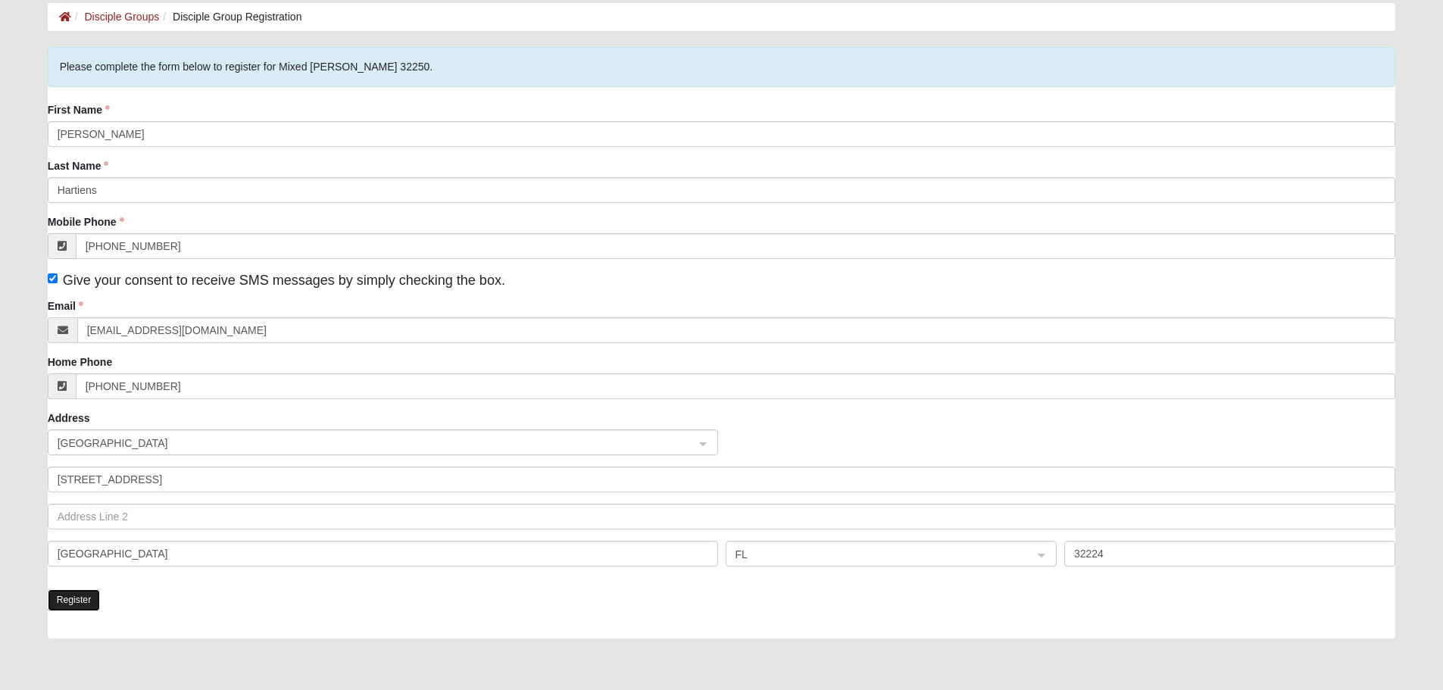
click at [89, 593] on button "Register" at bounding box center [74, 600] width 53 height 22
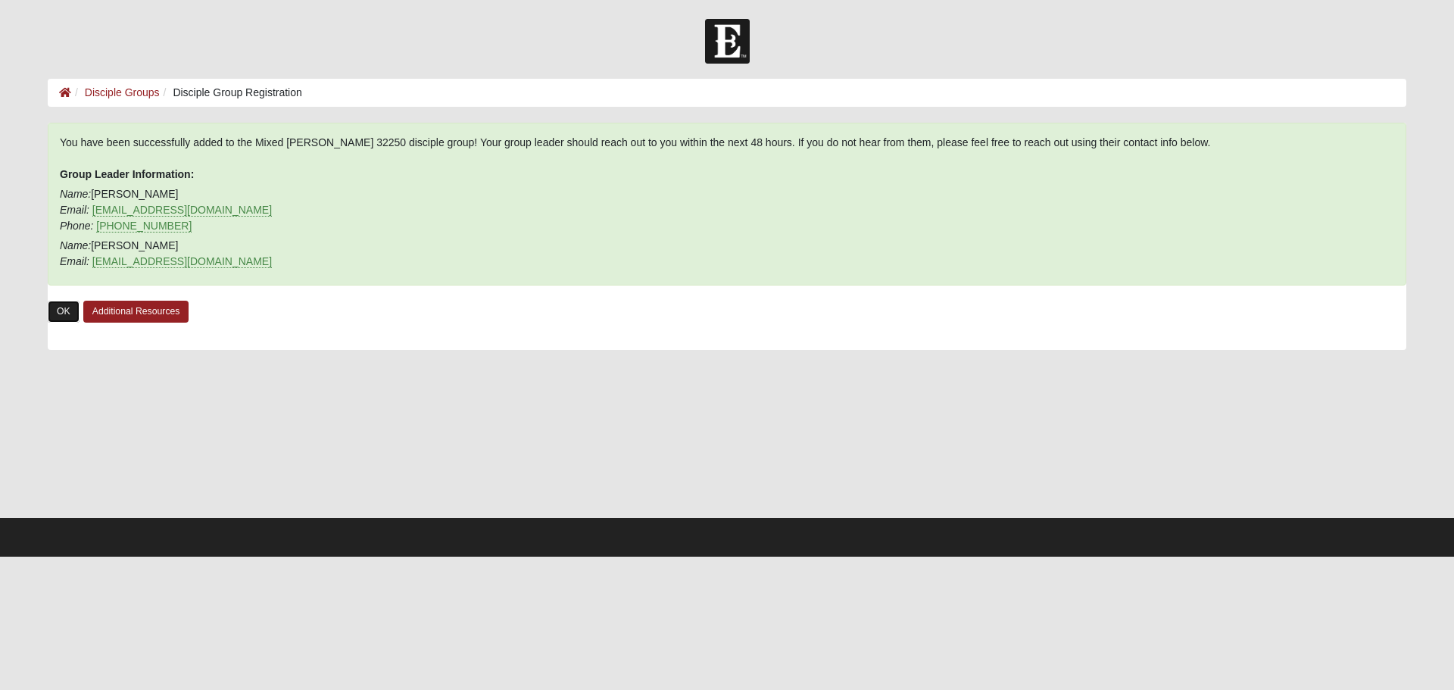
click at [64, 314] on link "OK" at bounding box center [64, 312] width 32 height 22
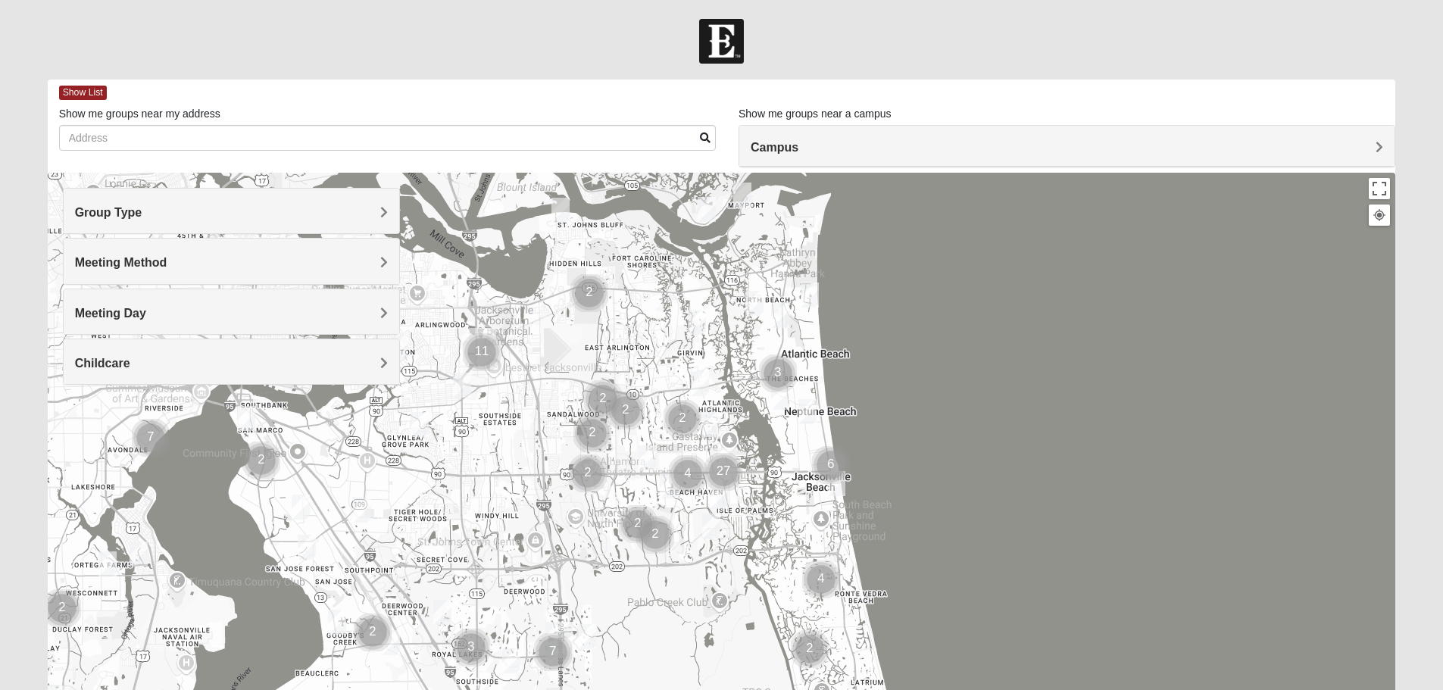
click at [835, 483] on img "Cluster of 6 groups" at bounding box center [831, 465] width 38 height 38
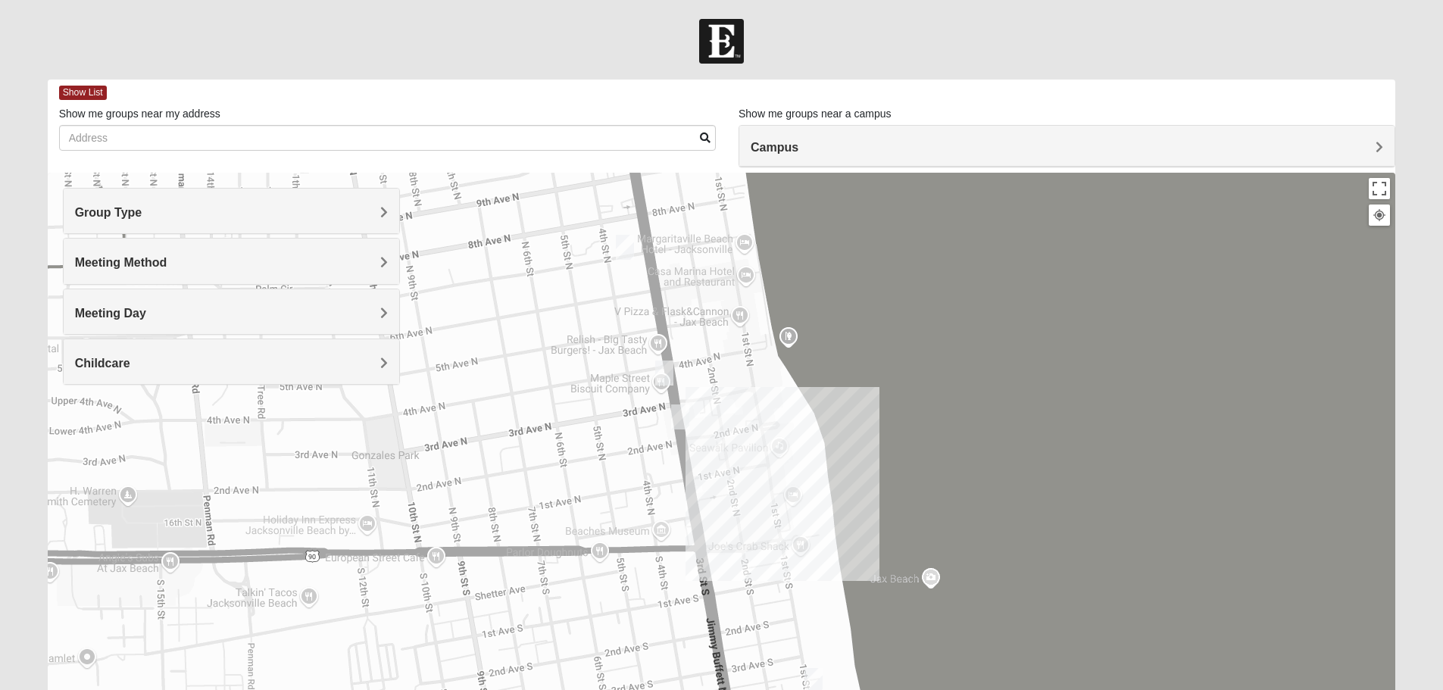
click at [749, 471] on div "To navigate, press the arrow keys." at bounding box center [722, 476] width 1348 height 606
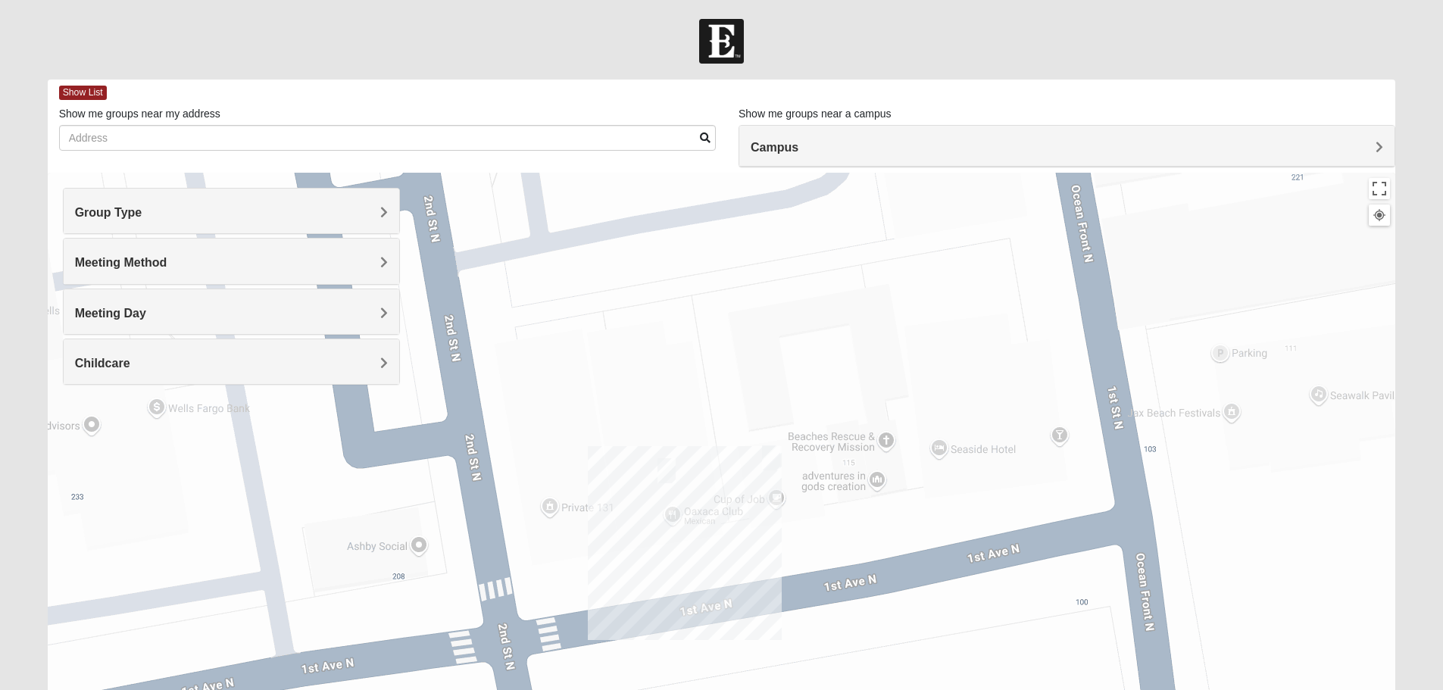
click at [217, 221] on div "Group Type" at bounding box center [232, 211] width 336 height 45
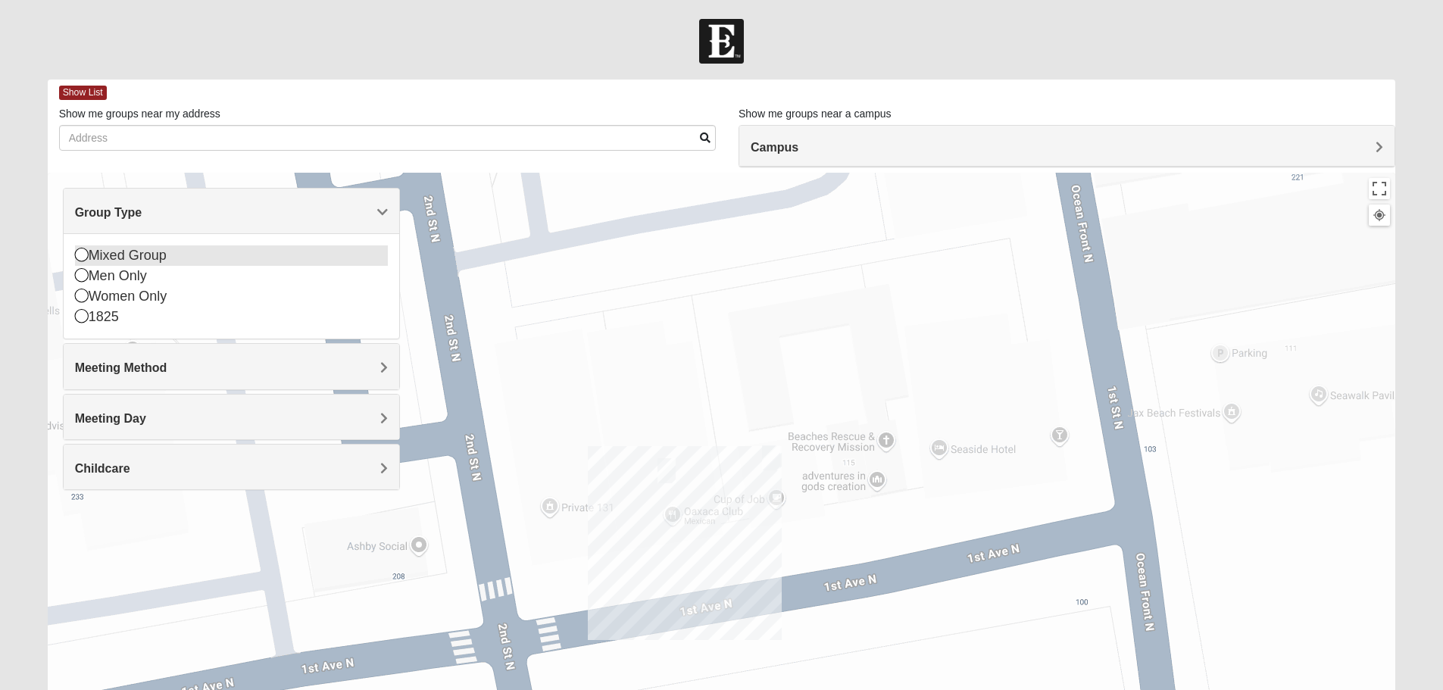
click at [189, 261] on div "Mixed Group" at bounding box center [231, 255] width 313 height 20
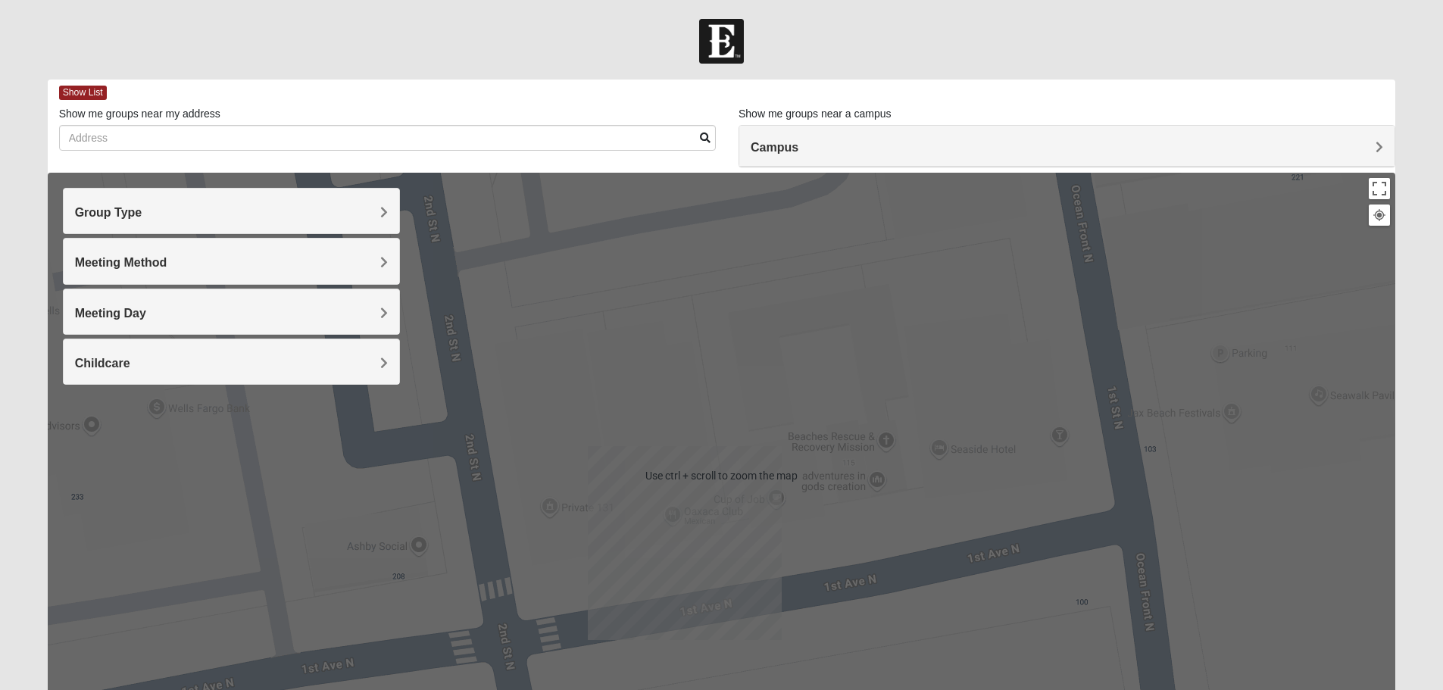
click at [1384, 201] on div "To navigate, press the arrow keys." at bounding box center [722, 476] width 1348 height 606
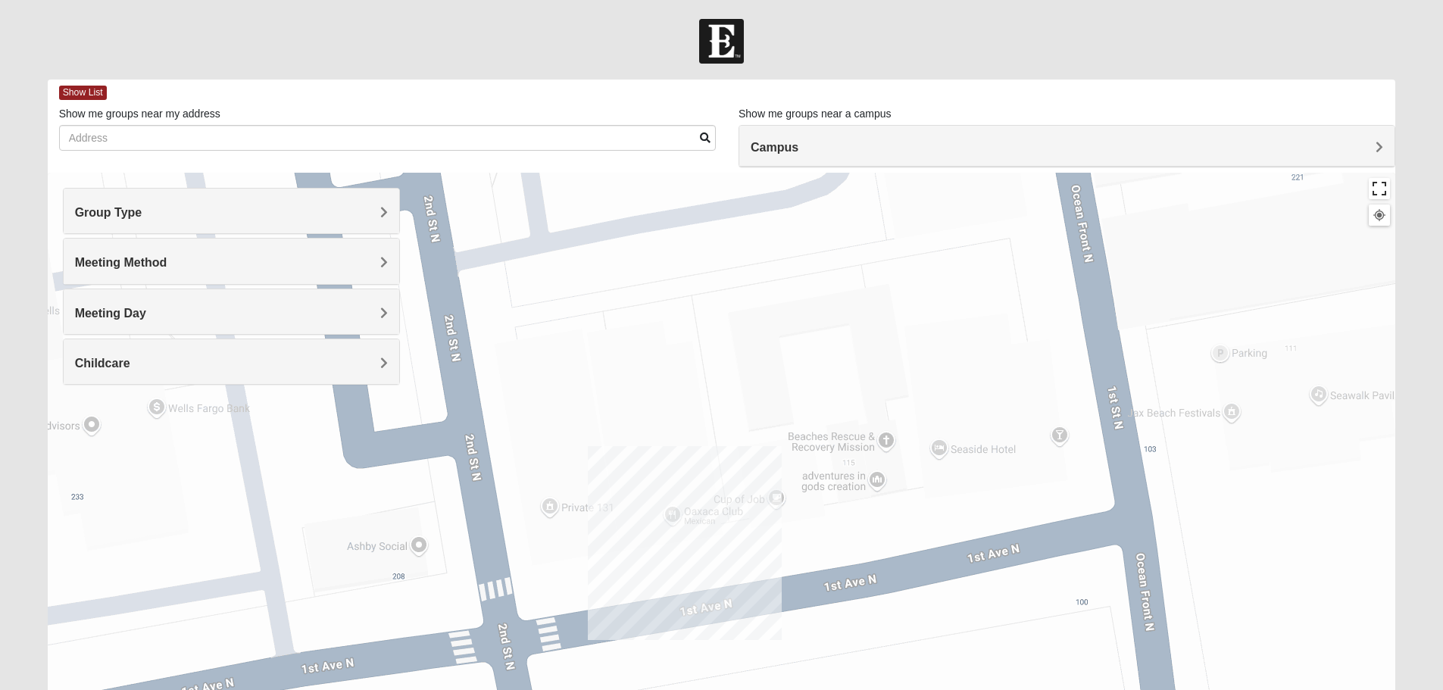
click at [1376, 192] on button "Toggle fullscreen view" at bounding box center [1379, 188] width 21 height 21
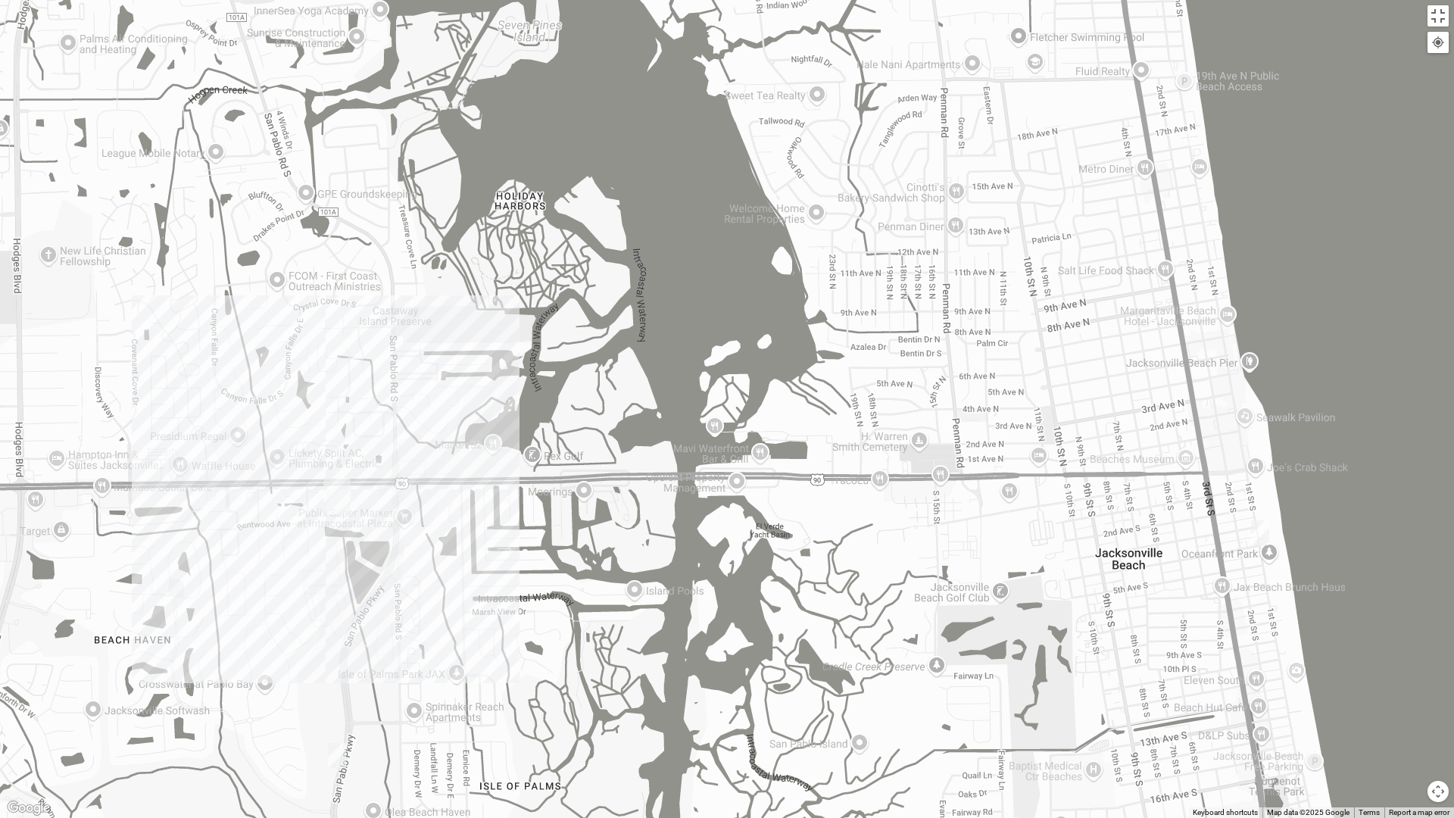
click at [1261, 535] on img "Mixed Watkins 32250" at bounding box center [1260, 532] width 18 height 25
click at [1365, 470] on span "Childcare" at bounding box center [1362, 474] width 56 height 18
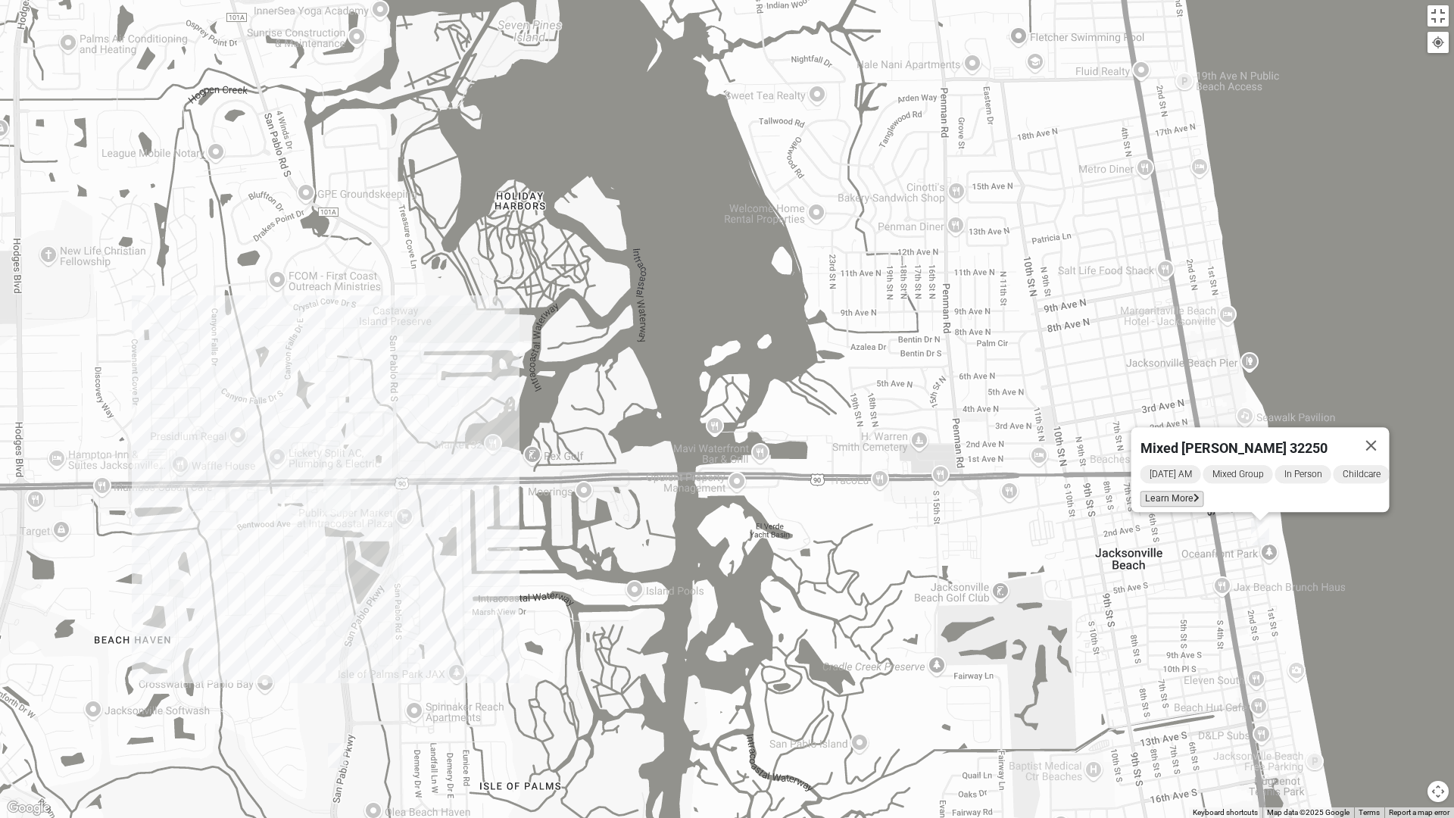
click at [1159, 491] on span "Learn More" at bounding box center [1173, 499] width 64 height 16
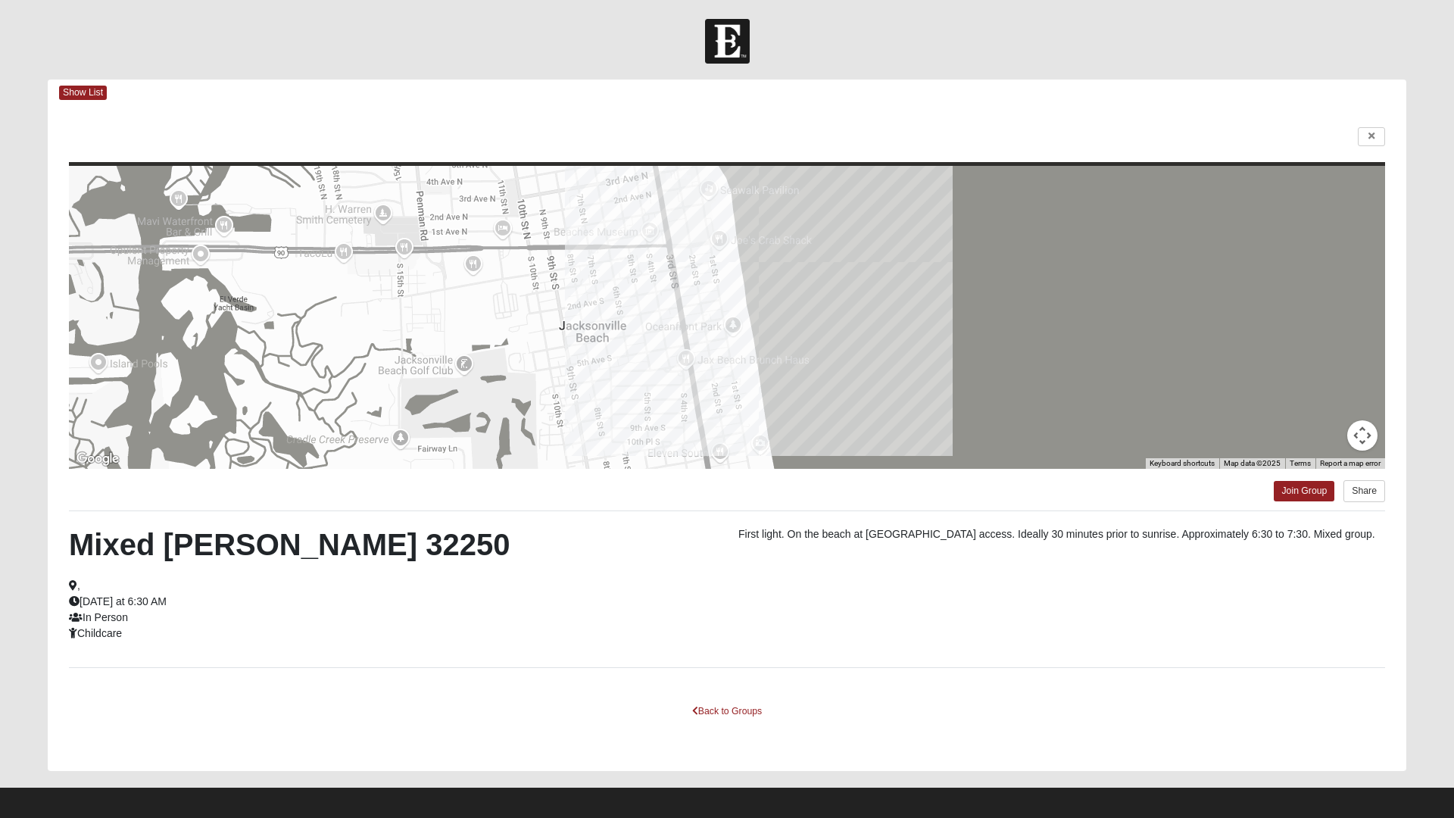
click at [729, 689] on html "Log In Find A Group Error Show List Loading Groups" at bounding box center [727, 413] width 1454 height 826
click at [724, 689] on html "Log In Find A Group Error Show List Loading Groups" at bounding box center [727, 413] width 1454 height 826
click at [1379, 133] on html "Log In Find A Group Error Show List Loading Groups" at bounding box center [727, 413] width 1454 height 826
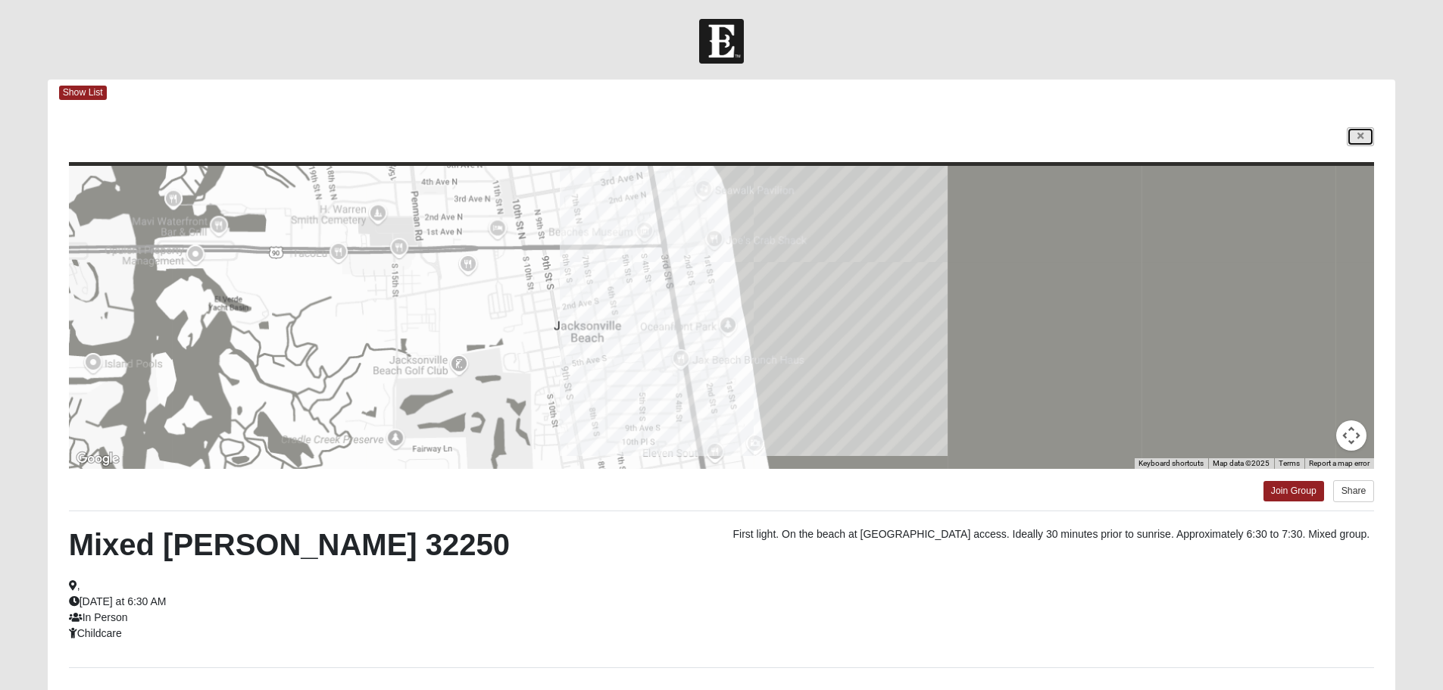
click at [1360, 142] on link at bounding box center [1360, 136] width 27 height 19
